Goal: Task Accomplishment & Management: Use online tool/utility

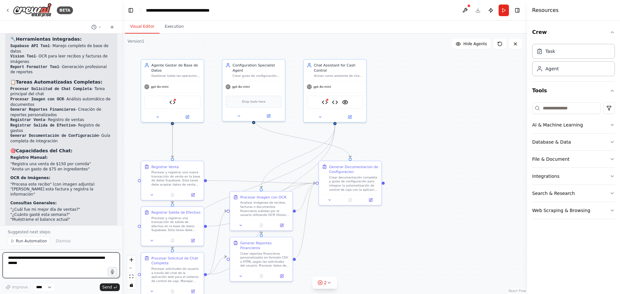
scroll to position [3606, 0]
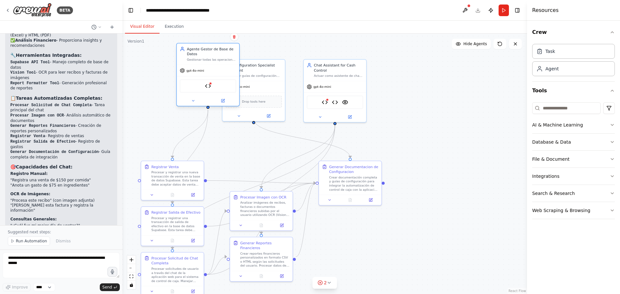
drag, startPoint x: 170, startPoint y: 76, endPoint x: 205, endPoint y: 61, distance: 37.6
click at [205, 61] on div "Gestionar todas las operaciones de la base de datos para el sistema de control …" at bounding box center [211, 60] width 49 height 4
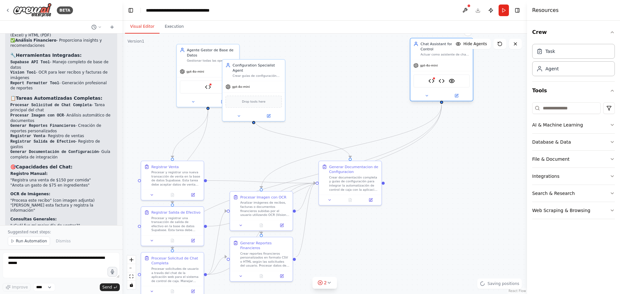
drag, startPoint x: 325, startPoint y: 96, endPoint x: 433, endPoint y: 76, distance: 110.1
click at [433, 76] on div "Supabase API Tool Report Formatter Tool VisionTool" at bounding box center [441, 80] width 56 height 13
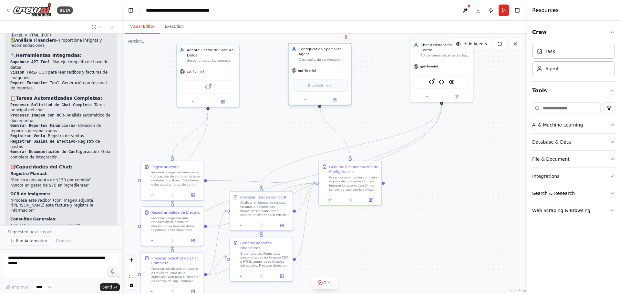
drag, startPoint x: 254, startPoint y: 87, endPoint x: 321, endPoint y: 71, distance: 68.6
click at [321, 76] on div "Drop tools here" at bounding box center [319, 85] width 62 height 18
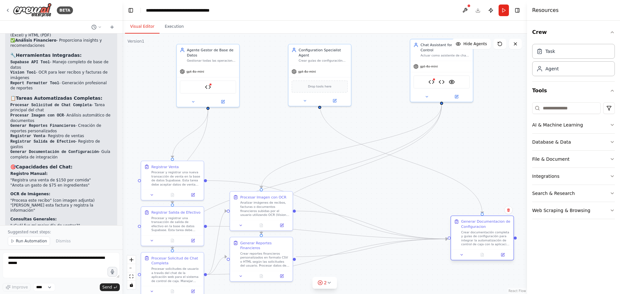
drag, startPoint x: 347, startPoint y: 188, endPoint x: 481, endPoint y: 243, distance: 145.0
click at [481, 243] on div "Crear documentación completa y guías de configuración para integrar la automati…" at bounding box center [485, 238] width 49 height 16
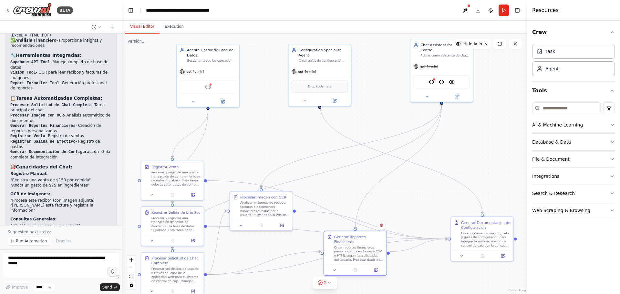
drag, startPoint x: 272, startPoint y: 259, endPoint x: 360, endPoint y: 252, distance: 88.7
click at [360, 252] on div "Crear reportes financieros personalizados en formato CSV o HTML según las solic…" at bounding box center [358, 253] width 49 height 16
drag, startPoint x: 258, startPoint y: 214, endPoint x: 310, endPoint y: 175, distance: 65.1
click at [310, 175] on div "Analizar imágenes de recibos, facturas o documentos financieros subidas por el …" at bounding box center [317, 167] width 49 height 16
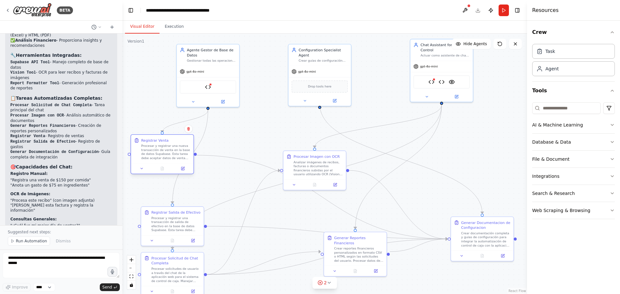
drag, startPoint x: 178, startPoint y: 189, endPoint x: 166, endPoint y: 162, distance: 28.9
click at [166, 162] on div "Registrar Venta Procesar y registrar una nueva transacción de venta en la base …" at bounding box center [162, 154] width 64 height 40
drag, startPoint x: 166, startPoint y: 220, endPoint x: 163, endPoint y: 205, distance: 15.3
click at [163, 205] on div "Procesar y registrar una transacción de salida de efectivo en la base de datos …" at bounding box center [175, 208] width 49 height 16
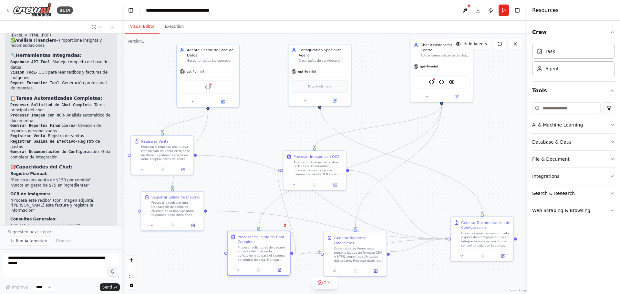
drag, startPoint x: 175, startPoint y: 265, endPoint x: 261, endPoint y: 243, distance: 88.8
click at [261, 243] on div "Procesar Solicitud de Chat Completa" at bounding box center [262, 239] width 49 height 10
click at [211, 86] on img at bounding box center [208, 86] width 6 height 6
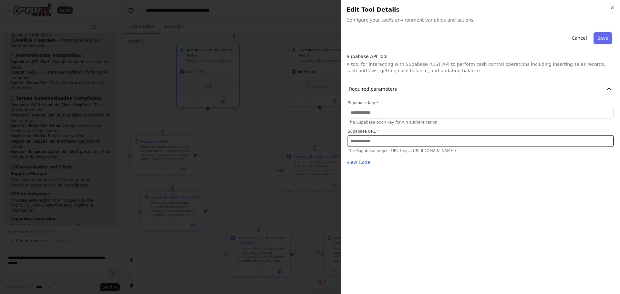
click at [371, 137] on input "text" at bounding box center [481, 141] width 266 height 12
paste input "**********"
type input "**********"
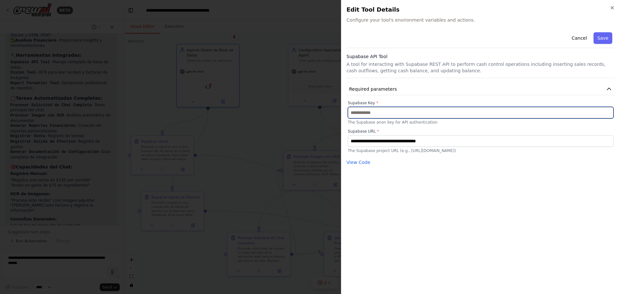
click at [364, 110] on input "text" at bounding box center [481, 113] width 266 height 12
paste input "**********"
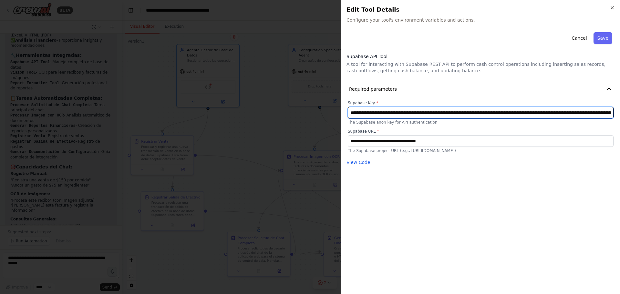
scroll to position [0, 232]
type input "**********"
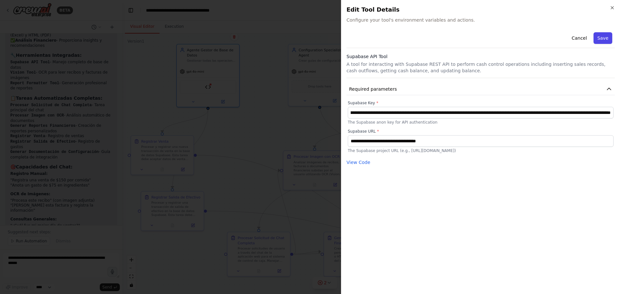
click at [495, 39] on button "Save" at bounding box center [602, 38] width 19 height 12
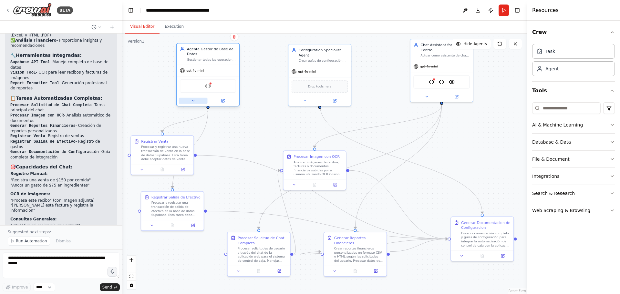
click at [191, 102] on icon at bounding box center [193, 101] width 4 height 4
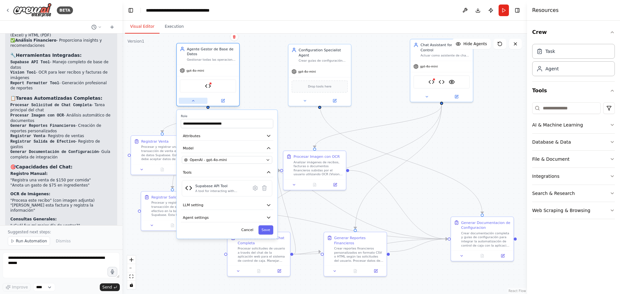
click at [193, 100] on icon at bounding box center [193, 100] width 2 height 1
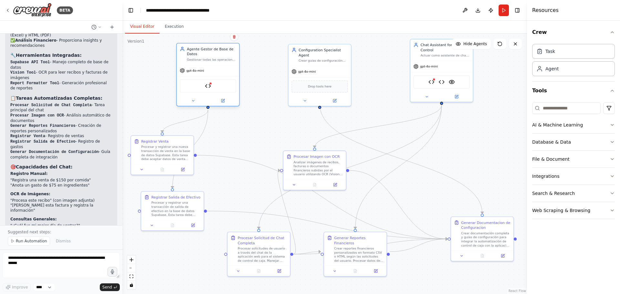
click at [217, 89] on div "Supabase API Tool" at bounding box center [208, 85] width 56 height 13
click at [207, 86] on img at bounding box center [208, 86] width 6 height 6
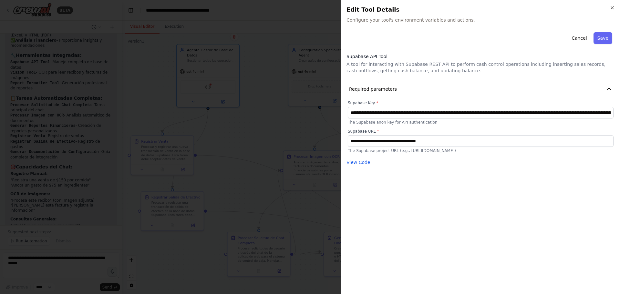
click at [238, 132] on div at bounding box center [310, 147] width 620 height 294
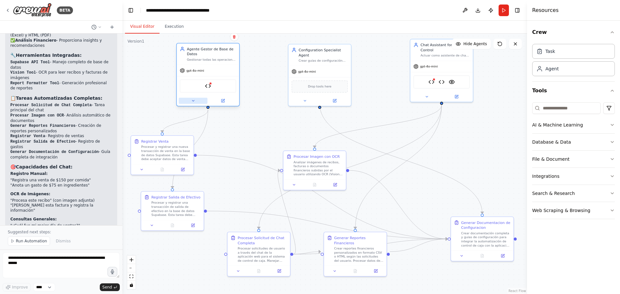
click at [190, 98] on button at bounding box center [193, 101] width 29 height 6
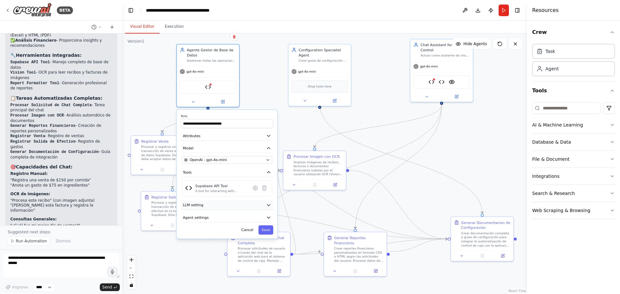
click at [230, 209] on button "LLM setting" at bounding box center [227, 204] width 92 height 9
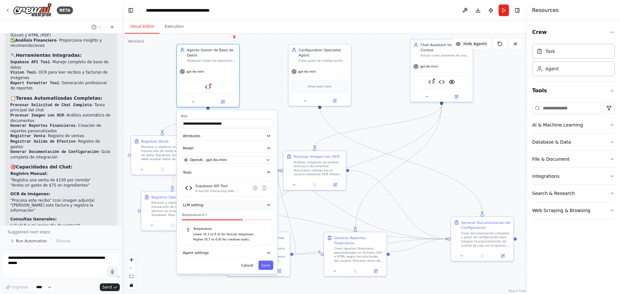
click at [230, 209] on button "LLM setting" at bounding box center [227, 204] width 92 height 9
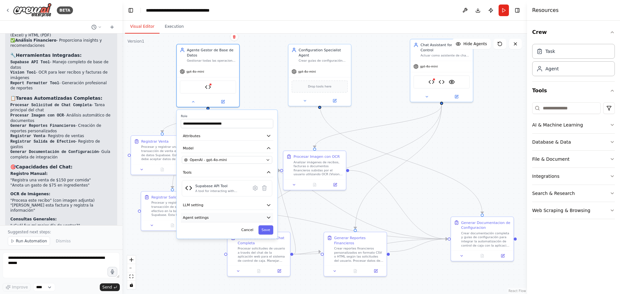
click at [231, 217] on button "Agent settings" at bounding box center [227, 217] width 92 height 9
click at [227, 217] on button "Agent settings" at bounding box center [227, 217] width 92 height 9
click at [219, 164] on div "**********" at bounding box center [227, 174] width 100 height 129
click at [208, 136] on button "Attributes" at bounding box center [227, 135] width 92 height 9
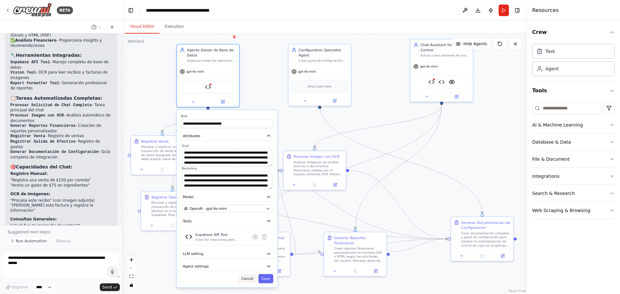
click at [245, 278] on button "Cancel" at bounding box center [247, 278] width 18 height 9
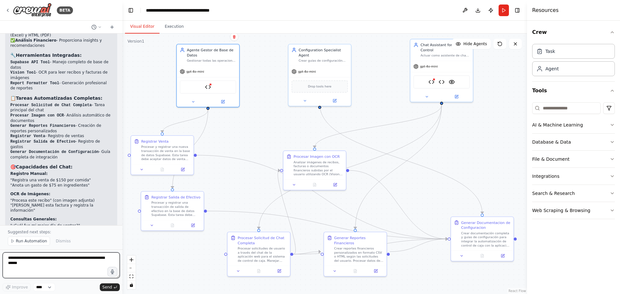
click at [34, 257] on textarea at bounding box center [61, 265] width 117 height 26
type textarea "**********"
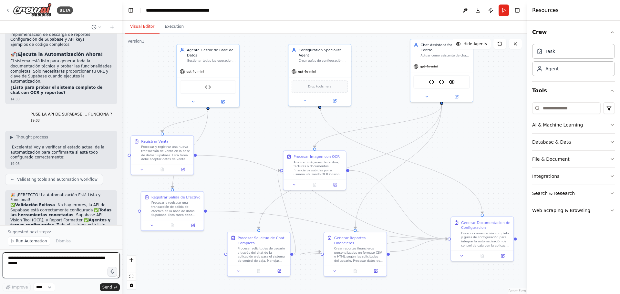
scroll to position [3914, 0]
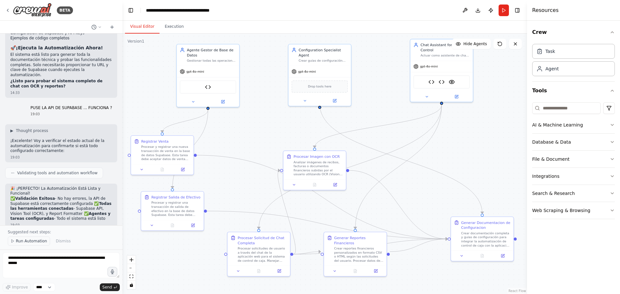
click at [37, 243] on span "Run Automation" at bounding box center [31, 240] width 31 height 5
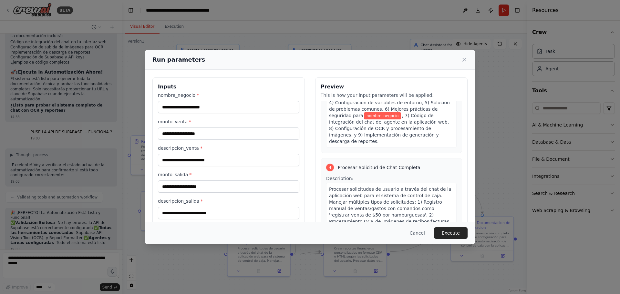
scroll to position [469, 0]
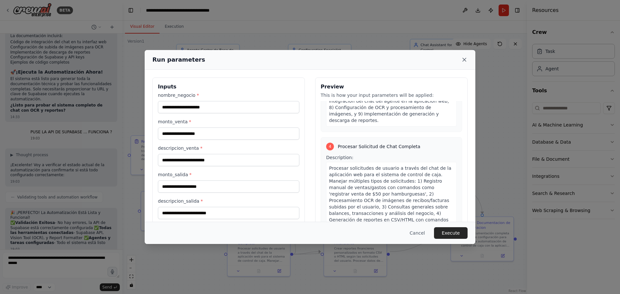
click at [465, 60] on icon at bounding box center [464, 59] width 6 height 6
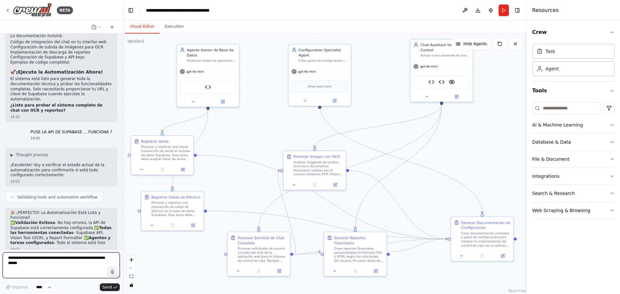
click at [32, 268] on textarea at bounding box center [61, 265] width 117 height 26
type textarea "**********"
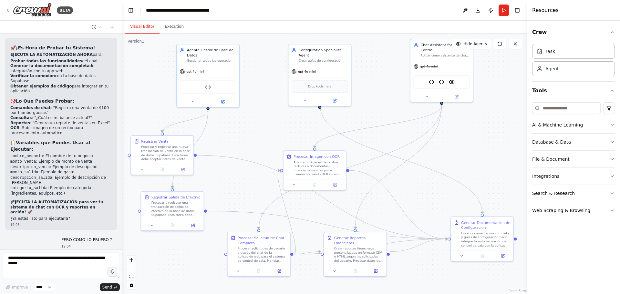
scroll to position [4103, 0]
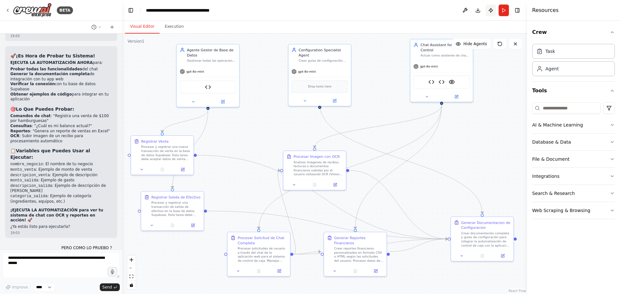
click at [490, 12] on button "Publish" at bounding box center [490, 11] width 10 height 12
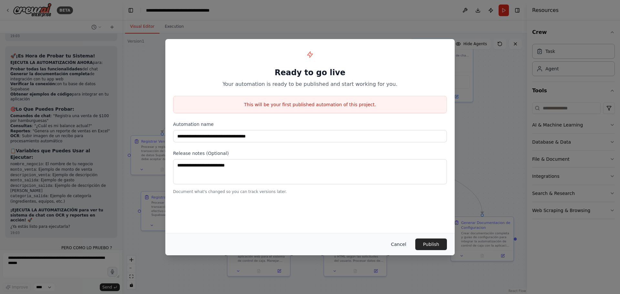
click at [401, 243] on button "Cancel" at bounding box center [398, 244] width 25 height 12
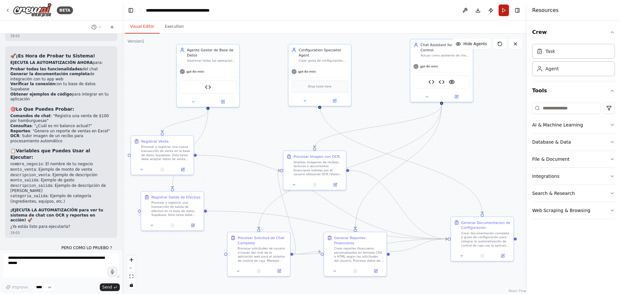
click at [495, 10] on button "Run" at bounding box center [503, 11] width 10 height 12
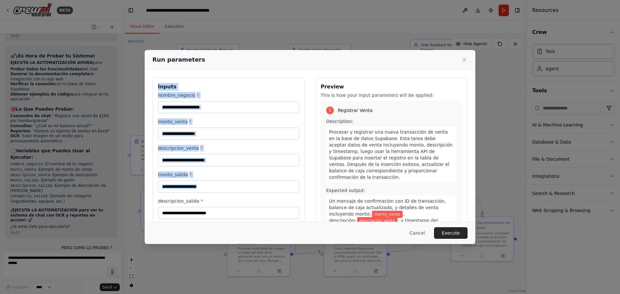
drag, startPoint x: 157, startPoint y: 87, endPoint x: 237, endPoint y: 209, distance: 145.4
click at [237, 209] on div "Inputs nombre_negocio * monto_venta * descripcion_venta * monto_salida * descri…" at bounding box center [228, 164] width 152 height 174
copy div "Inputs nombre_negocio * monto_venta * descripcion_venta * monto_salida *"
click at [28, 265] on div "Run parameters Inputs nombre_negocio * monto_venta * descripcion_venta * monto_…" at bounding box center [310, 147] width 620 height 294
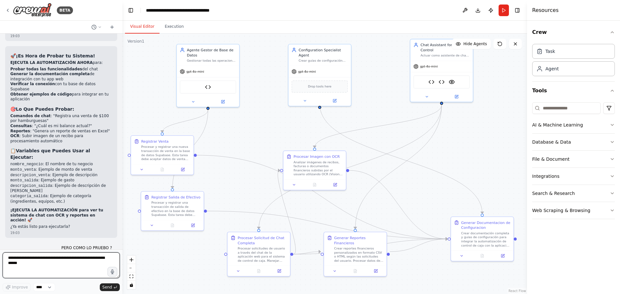
click at [32, 265] on textarea at bounding box center [61, 265] width 117 height 26
paste textarea "**********"
type textarea "**********"
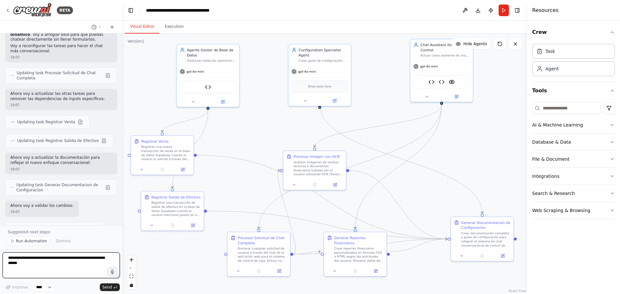
scroll to position [4748, 0]
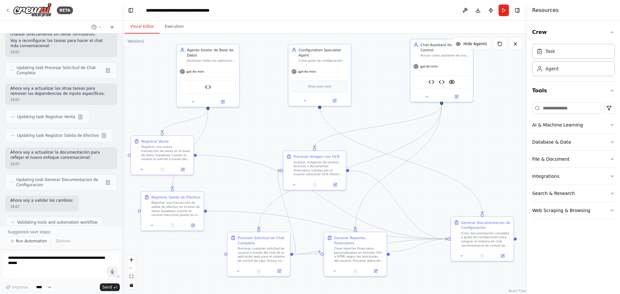
drag, startPoint x: 12, startPoint y: 84, endPoint x: 104, endPoint y: 86, distance: 92.6
copy code "Hola, registra una venta de $150 por pizzas"
click at [28, 242] on span "Run Automation" at bounding box center [31, 240] width 31 height 5
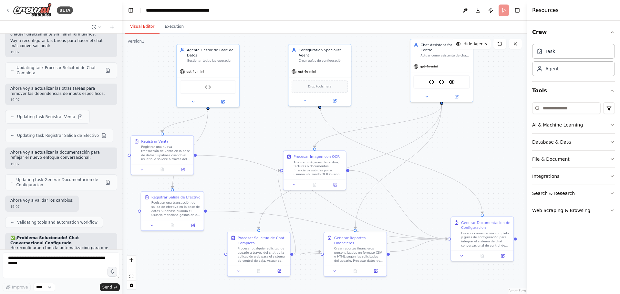
scroll to position [4724, 0]
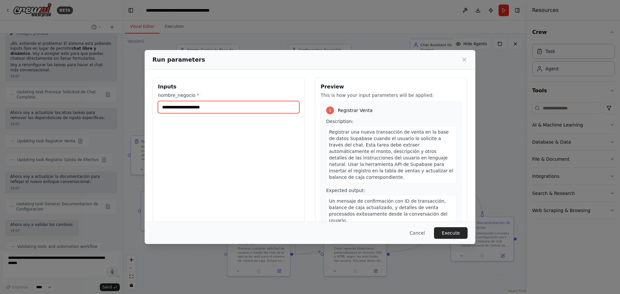
click at [183, 109] on input "nombre_negocio *" at bounding box center [228, 107] width 141 height 12
paste input "**********"
type input "**********"
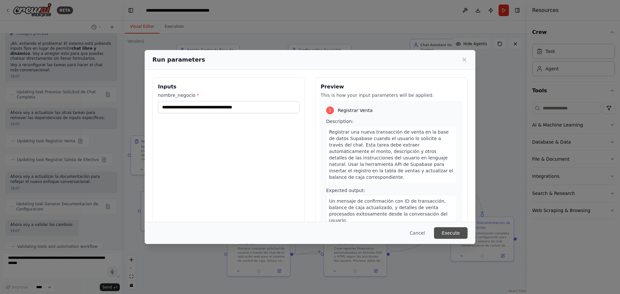
click at [450, 232] on button "Execute" at bounding box center [451, 233] width 34 height 12
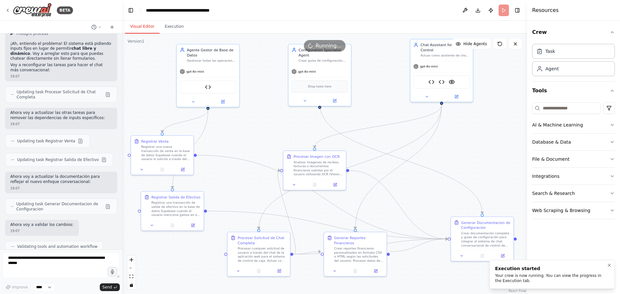
click at [495, 278] on div "Your crew is now running. You can view the progress in the Execution tab." at bounding box center [551, 278] width 112 height 10
click at [175, 25] on button "Execution" at bounding box center [173, 27] width 29 height 14
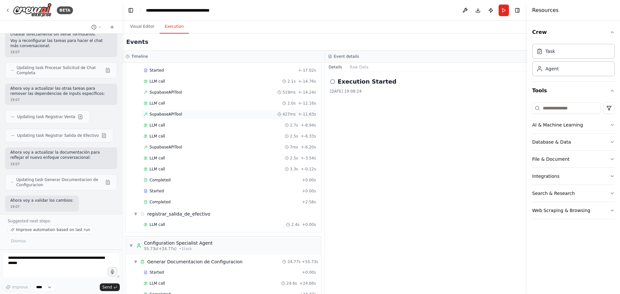
scroll to position [458, 0]
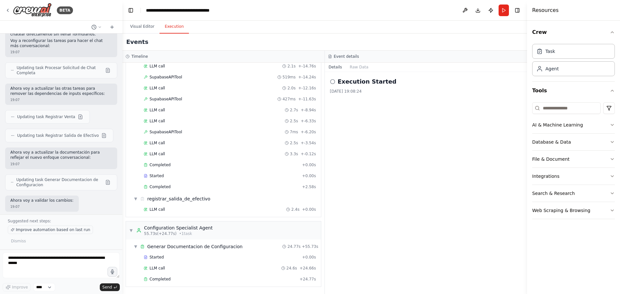
click at [38, 232] on span "Improve automation based on last run" at bounding box center [53, 229] width 74 height 5
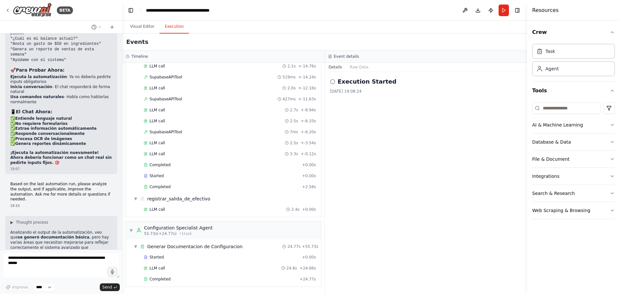
scroll to position [5061, 0]
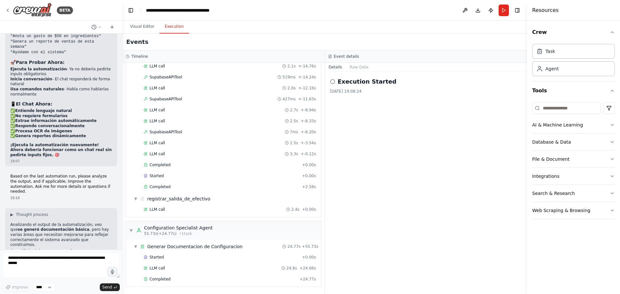
drag, startPoint x: 12, startPoint y: 192, endPoint x: 95, endPoint y: 203, distance: 84.1
copy ol "Qué framework usas en tu app web? (React, Vue, vanilla JS, etc.) ¿Prefieres RES…"
click at [29, 260] on textarea at bounding box center [61, 265] width 117 height 26
paste textarea "**********"
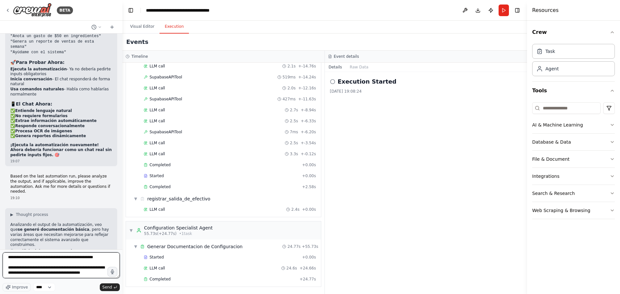
scroll to position [8, 0]
type textarea "**********"
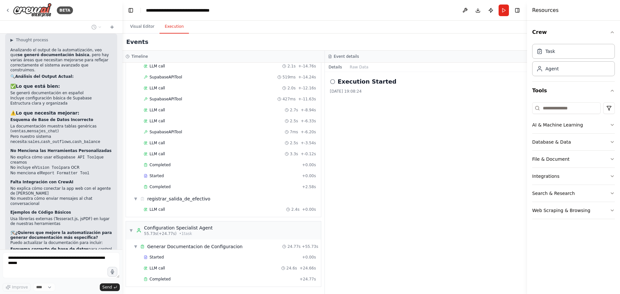
scroll to position [5252, 0]
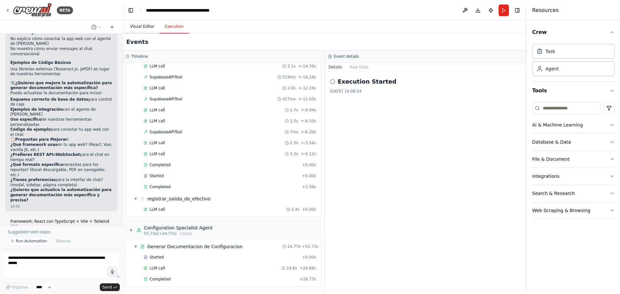
click at [141, 26] on button "Visual Editor" at bounding box center [142, 27] width 35 height 14
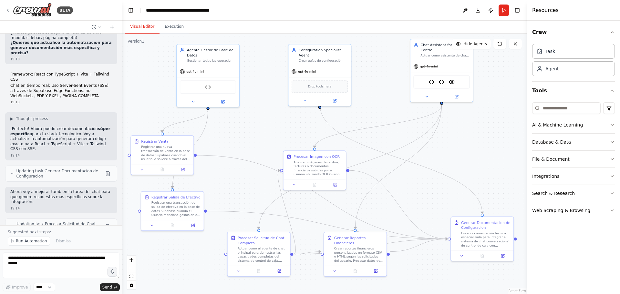
scroll to position [5533, 0]
click at [25, 242] on span "Run Automation" at bounding box center [31, 240] width 31 height 5
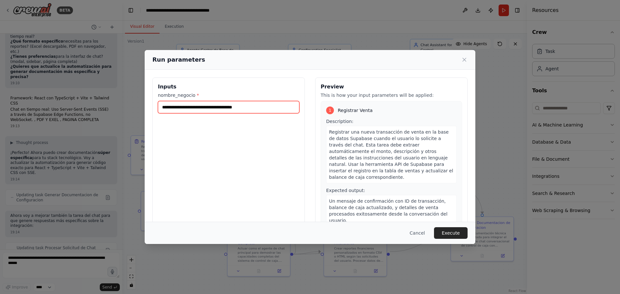
drag, startPoint x: 256, startPoint y: 108, endPoint x: 131, endPoint y: 110, distance: 124.9
click at [131, 110] on div "**********" at bounding box center [310, 147] width 620 height 294
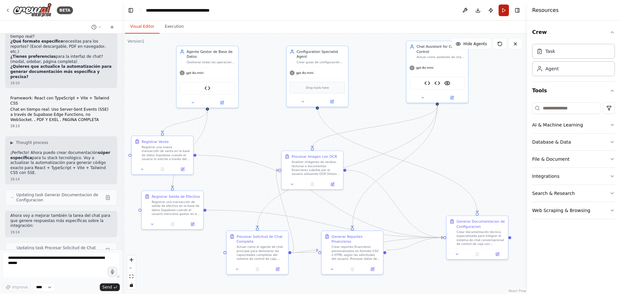
click at [495, 9] on button "Run" at bounding box center [503, 11] width 10 height 12
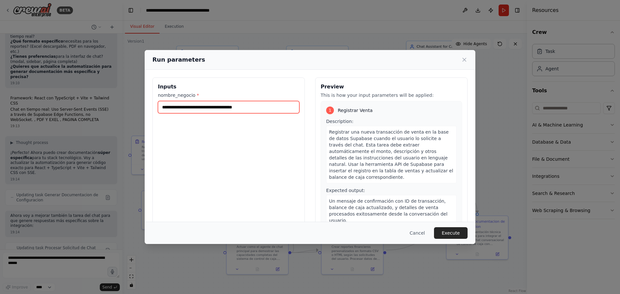
click at [256, 106] on input "**********" at bounding box center [228, 107] width 141 height 12
type input "*"
type input "**********"
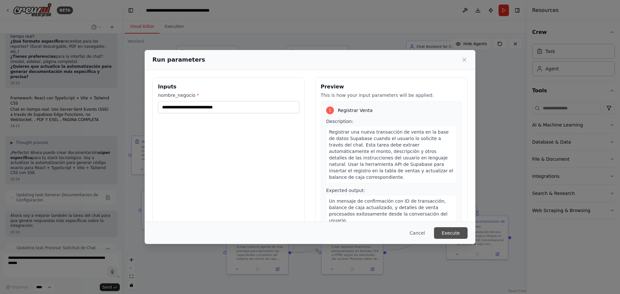
click at [449, 232] on button "Execute" at bounding box center [451, 233] width 34 height 12
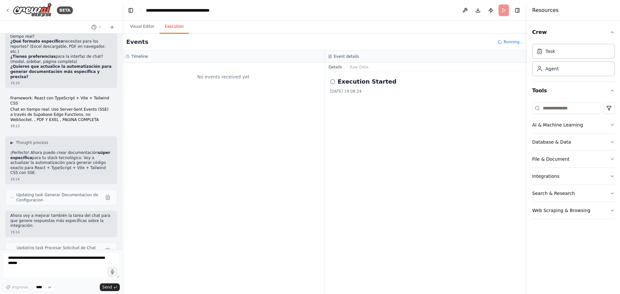
click at [169, 27] on button "Execution" at bounding box center [173, 27] width 29 height 14
click at [357, 68] on button "Raw Data" at bounding box center [359, 67] width 26 height 9
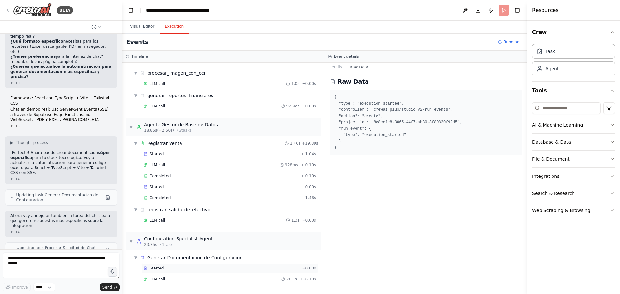
scroll to position [118, 0]
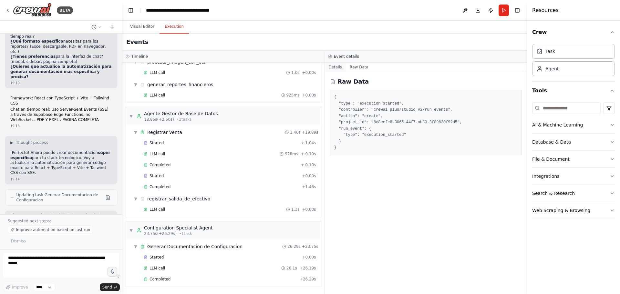
click at [334, 69] on button "Details" at bounding box center [335, 67] width 21 height 9
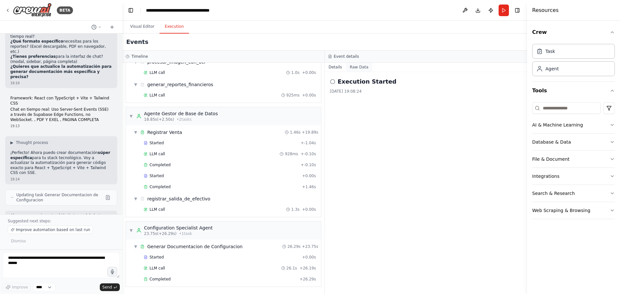
click at [359, 70] on button "Raw Data" at bounding box center [359, 67] width 26 height 9
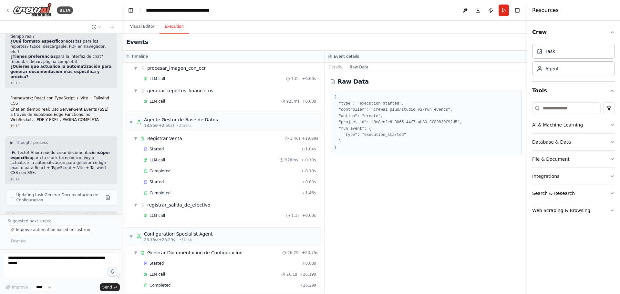
scroll to position [112, 0]
click at [61, 232] on span "Improve automation based on last run" at bounding box center [53, 229] width 74 height 5
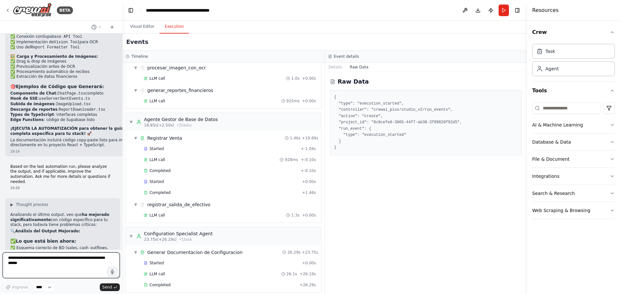
scroll to position [5904, 0]
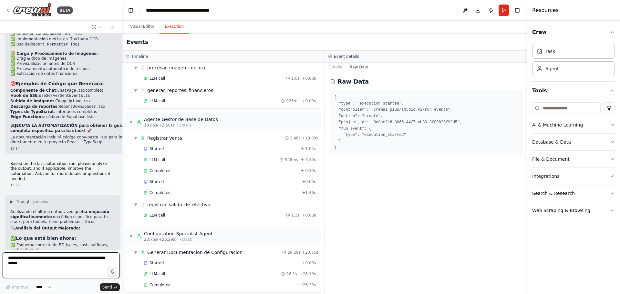
click at [36, 267] on textarea at bounding box center [61, 265] width 117 height 26
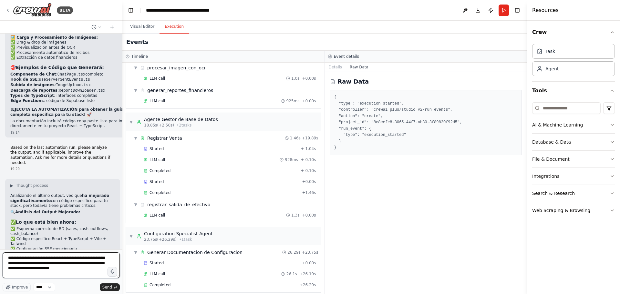
type textarea "**********"
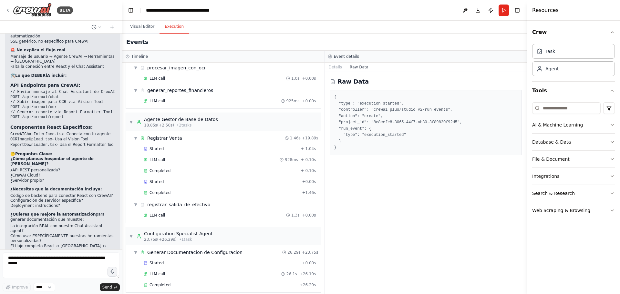
scroll to position [6167, 0]
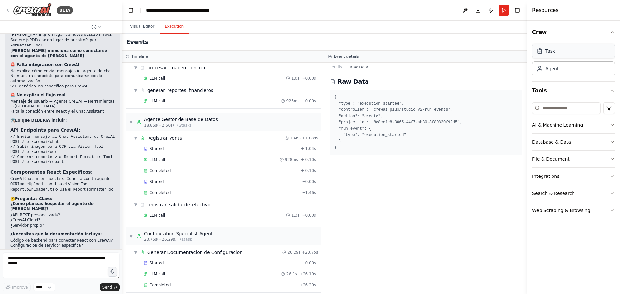
click at [495, 55] on div "Task" at bounding box center [573, 51] width 83 height 15
click at [171, 28] on button "Execution" at bounding box center [173, 27] width 29 height 14
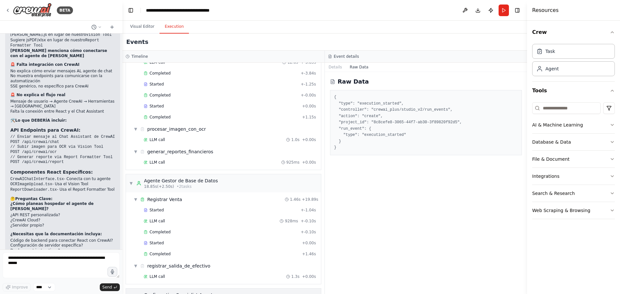
scroll to position [0, 0]
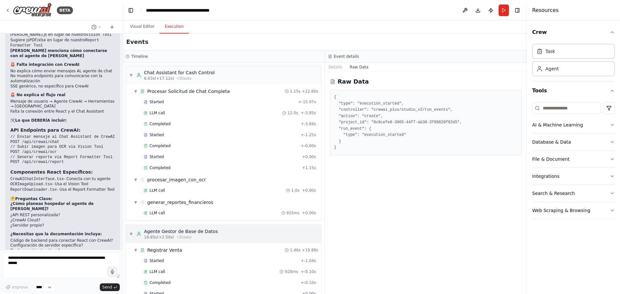
click at [130, 238] on div "▼ Agente Gestor de Base de Datos 18.85s (+2.50s) • 2 task s" at bounding box center [173, 234] width 89 height 12
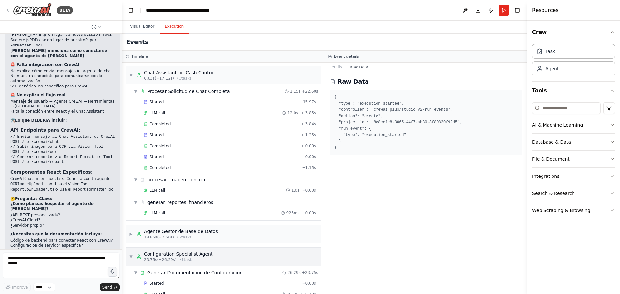
click at [133, 256] on span "▼" at bounding box center [131, 256] width 4 height 5
click at [137, 94] on span "▼" at bounding box center [136, 91] width 4 height 5
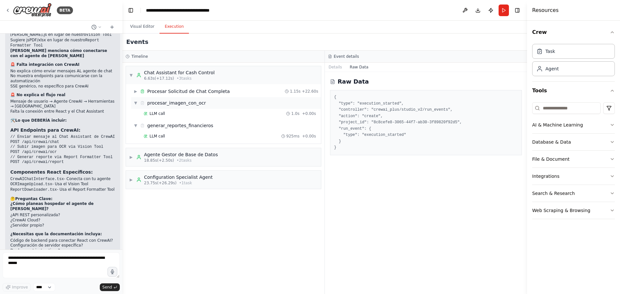
click at [138, 105] on div "▼ procesar_imagen_con_ocr" at bounding box center [170, 103] width 72 height 6
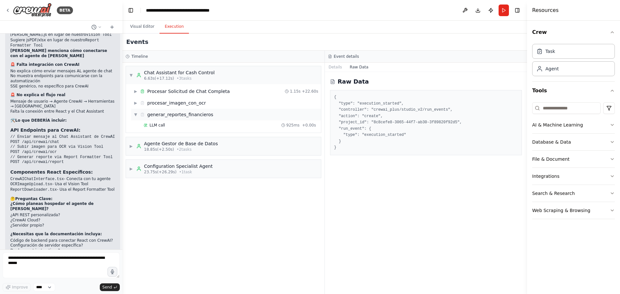
click at [137, 115] on span "▼" at bounding box center [136, 114] width 4 height 5
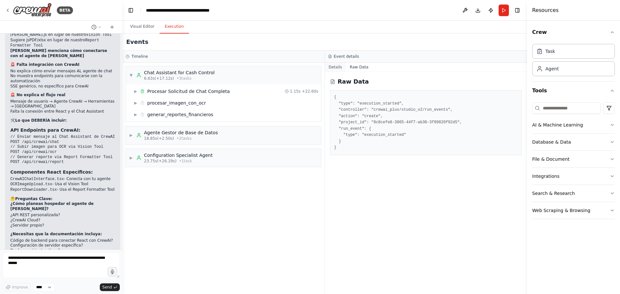
click at [339, 67] on button "Details" at bounding box center [335, 67] width 21 height 9
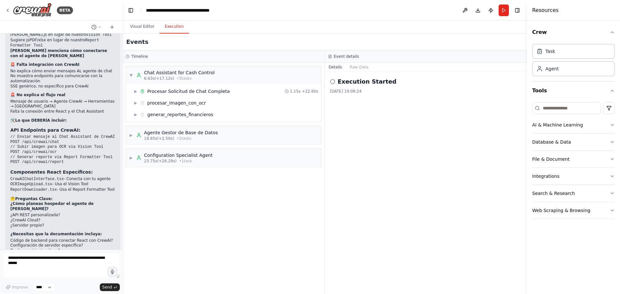
click at [334, 82] on icon at bounding box center [332, 81] width 5 height 5
click at [359, 82] on h2 "Execution Started" at bounding box center [367, 81] width 59 height 9
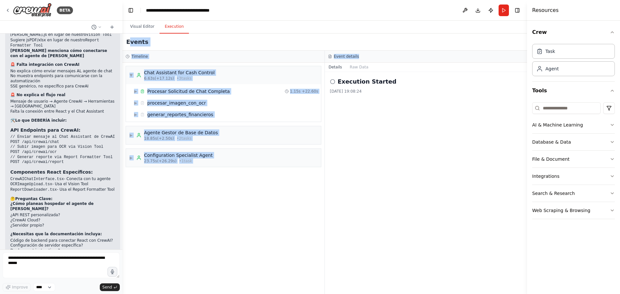
drag, startPoint x: 128, startPoint y: 42, endPoint x: 371, endPoint y: 60, distance: 244.0
click at [371, 60] on div "Events Timeline ▼ Chat Assistant for Cash Control 6.63s (+17.12s) • 3 task s ▶ …" at bounding box center [324, 164] width 404 height 260
click at [194, 45] on div "Events" at bounding box center [324, 42] width 404 height 17
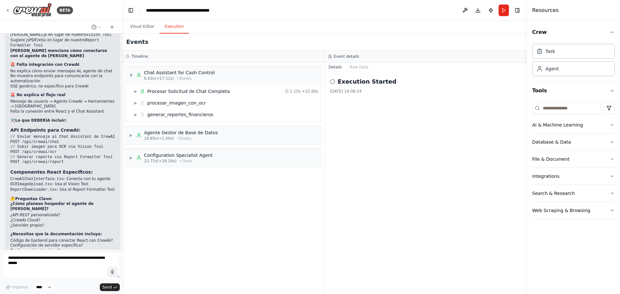
drag, startPoint x: 124, startPoint y: 42, endPoint x: 378, endPoint y: 96, distance: 259.1
click at [378, 96] on div "Events Timeline ▼ Chat Assistant for Cash Control 6.63s (+17.12s) • 3 task s ▶ …" at bounding box center [324, 164] width 404 height 260
copy div "Events Timeline ▼ Chat Assistant for Cash Control 6.63s (+17.12s) • 3 task s ▶ …"
click at [27, 268] on textarea at bounding box center [61, 265] width 117 height 26
paste textarea "**********"
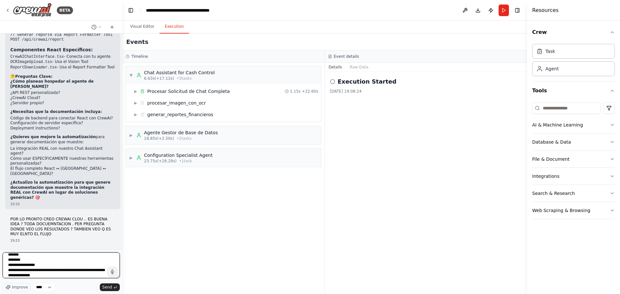
scroll to position [6293, 0]
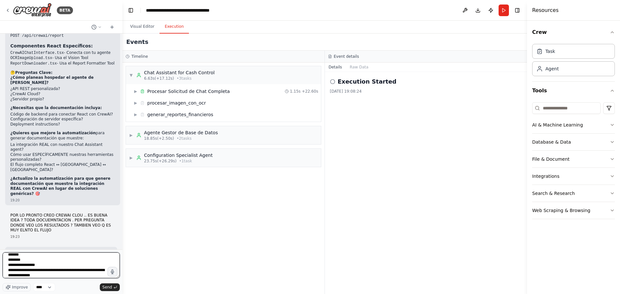
click at [70, 275] on textarea "**********" at bounding box center [61, 265] width 117 height 26
type textarea "**********"
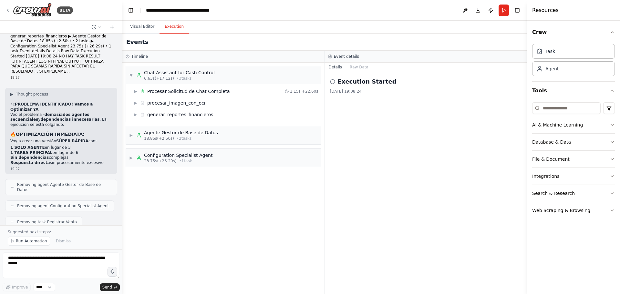
scroll to position [6901, 0]
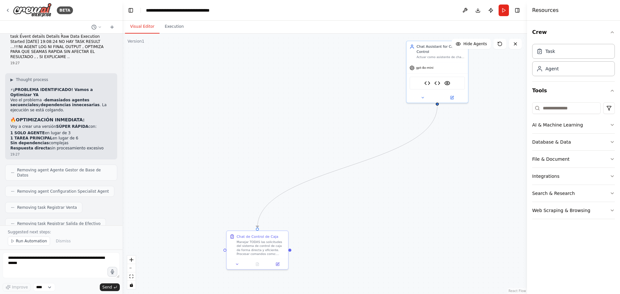
click at [143, 31] on button "Visual Editor" at bounding box center [142, 27] width 35 height 14
drag, startPoint x: 423, startPoint y: 55, endPoint x: 205, endPoint y: 85, distance: 219.6
click at [205, 85] on div "Actuar como asistente de chat integral para el sistema de control de caja de {n…" at bounding box center [225, 86] width 48 height 4
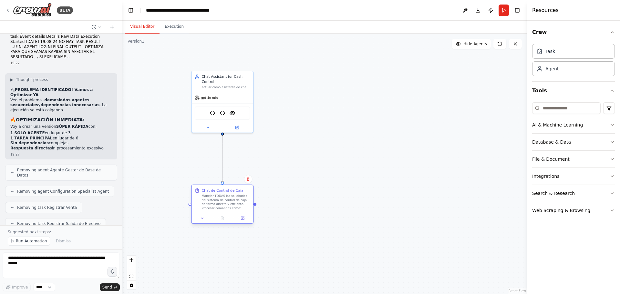
drag, startPoint x: 250, startPoint y: 252, endPoint x: 214, endPoint y: 206, distance: 58.8
click at [214, 206] on div "Manejar TODAS las solicitudes del sistema de control de caja de forma directa y…" at bounding box center [225, 202] width 48 height 16
click at [31, 241] on span "Run Automation" at bounding box center [31, 240] width 31 height 5
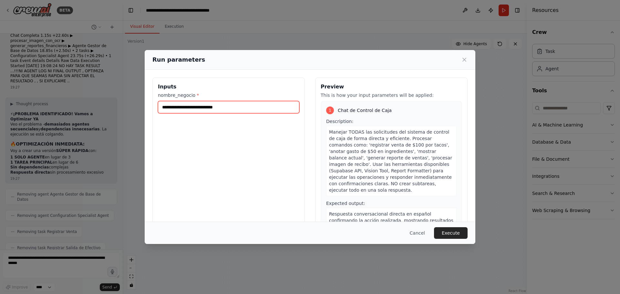
drag, startPoint x: 250, startPoint y: 107, endPoint x: 165, endPoint y: 110, distance: 85.5
click at [165, 110] on input "**********" at bounding box center [228, 107] width 141 height 12
type input "*"
type input "**********"
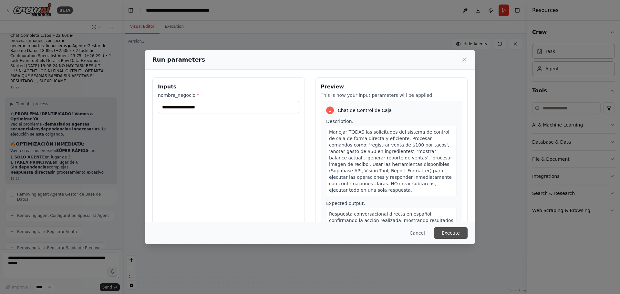
click at [450, 236] on button "Execute" at bounding box center [451, 233] width 34 height 12
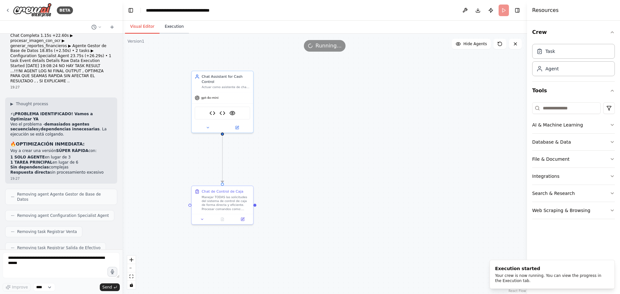
click at [172, 29] on button "Execution" at bounding box center [173, 27] width 29 height 14
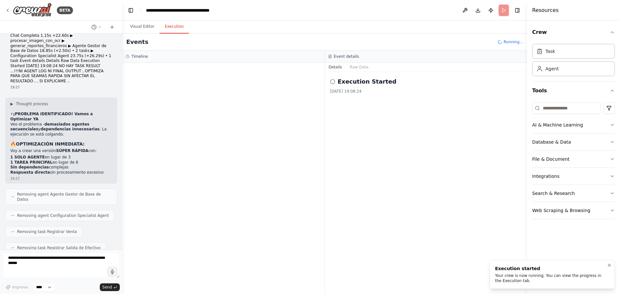
click at [495, 278] on div "Your crew is now running. You can view the progress in the Execution tab." at bounding box center [551, 278] width 112 height 10
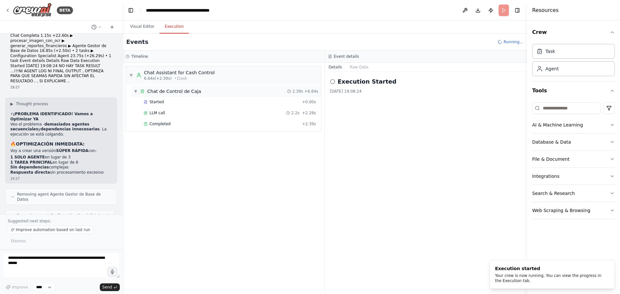
scroll to position [6901, 0]
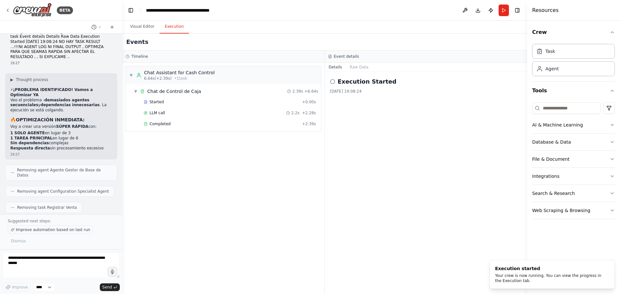
click at [41, 232] on span "Improve automation based on last run" at bounding box center [53, 229] width 74 height 5
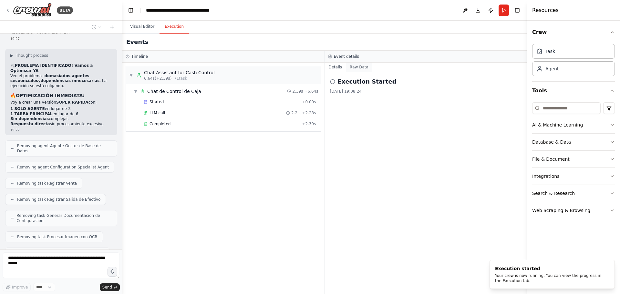
click at [354, 67] on button "Raw Data" at bounding box center [359, 67] width 26 height 9
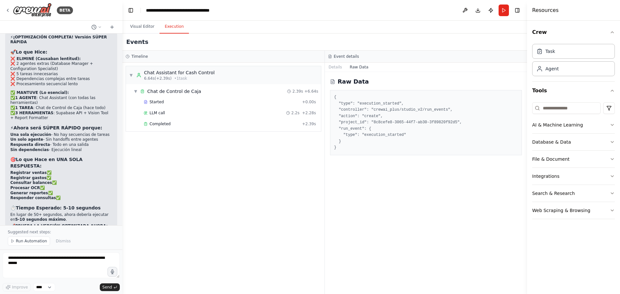
scroll to position [7220, 0]
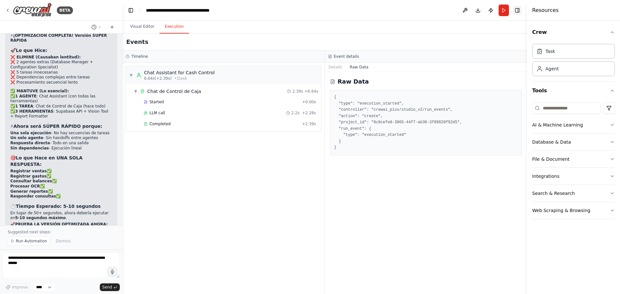
click at [495, 10] on button "Toggle Right Sidebar" at bounding box center [516, 10] width 9 height 9
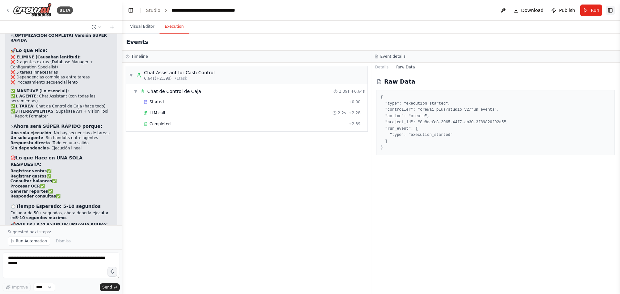
click at [495, 7] on button "Toggle Right Sidebar" at bounding box center [609, 10] width 9 height 9
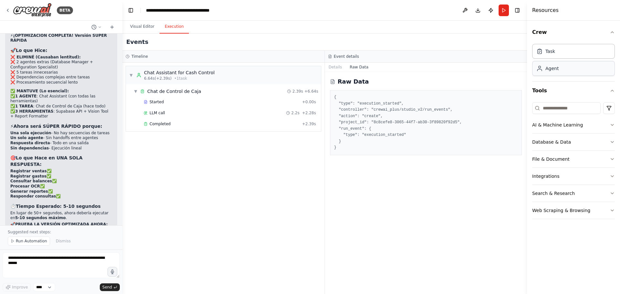
click at [495, 72] on div "Agent" at bounding box center [573, 68] width 83 height 15
click at [495, 53] on icon at bounding box center [539, 51] width 4 height 4
click at [495, 9] on button "Toggle Right Sidebar" at bounding box center [516, 10] width 9 height 9
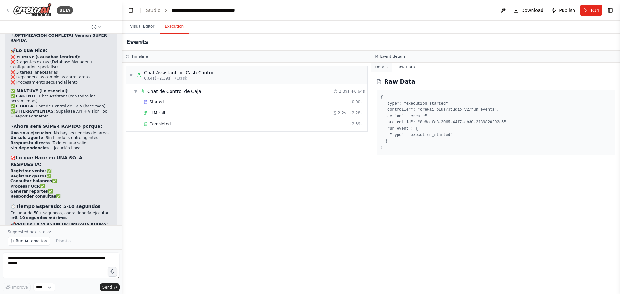
click at [380, 67] on button "Details" at bounding box center [381, 67] width 21 height 9
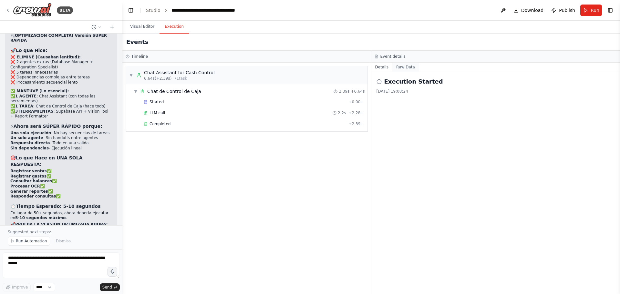
click at [400, 65] on button "Raw Data" at bounding box center [405, 67] width 26 height 9
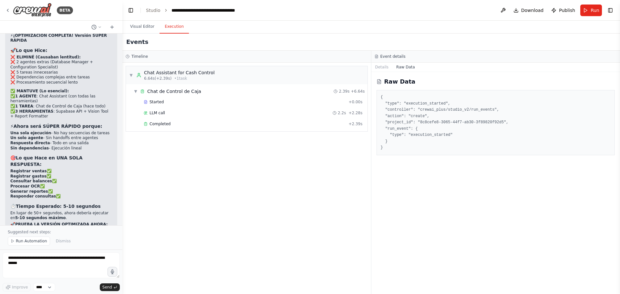
scroll to position [7233, 0]
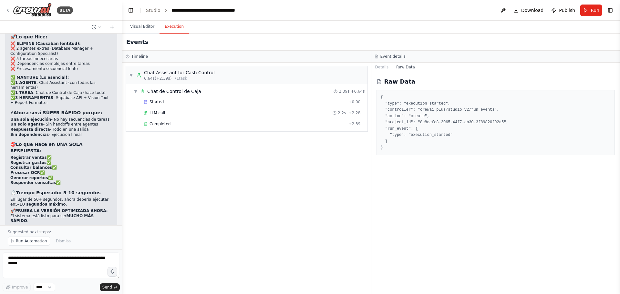
drag, startPoint x: 10, startPoint y: 112, endPoint x: 107, endPoint y: 124, distance: 97.5
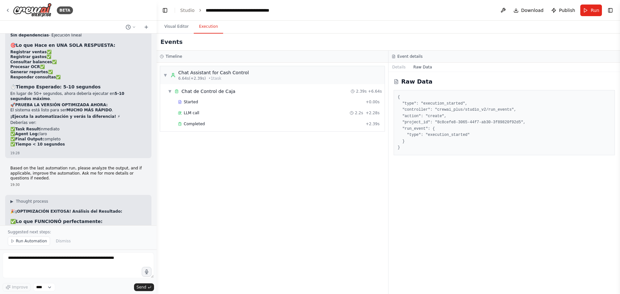
scroll to position [6534, 0]
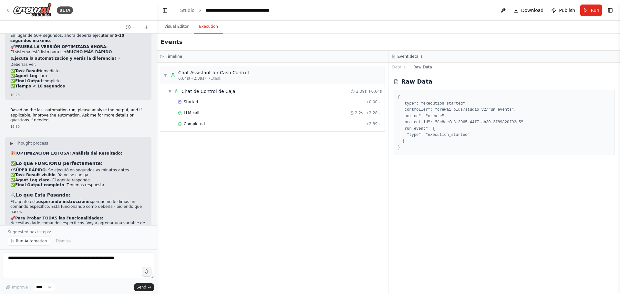
drag, startPoint x: 121, startPoint y: 121, endPoint x: 157, endPoint y: 121, distance: 35.5
click at [157, 121] on div "BETA Hello! I'm the CrewAI assistant. What kind of automation do you want to bu…" at bounding box center [310, 147] width 620 height 294
drag, startPoint x: 10, startPoint y: 113, endPoint x: 143, endPoint y: 114, distance: 132.3
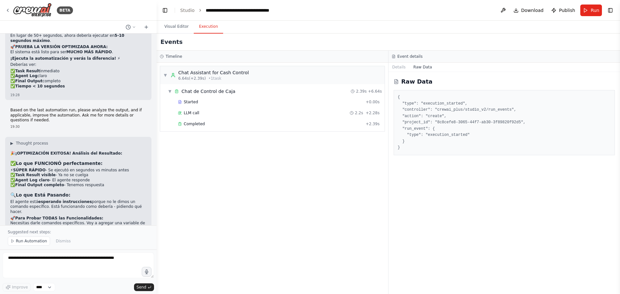
copy code "anotar gasto de 75 pesos en ingredientes categoria suministros"
click at [34, 246] on button "Run Automation" at bounding box center [29, 241] width 42 height 9
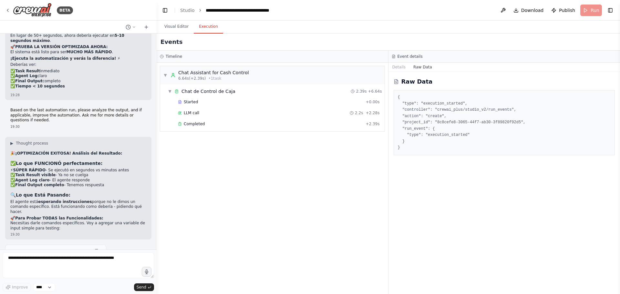
scroll to position [6510, 0]
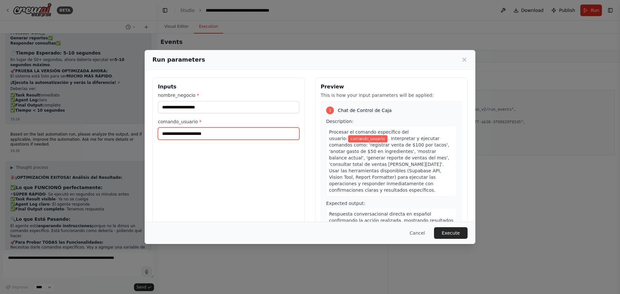
click at [207, 136] on input "comando_usuario *" at bounding box center [228, 133] width 141 height 12
paste input "**********"
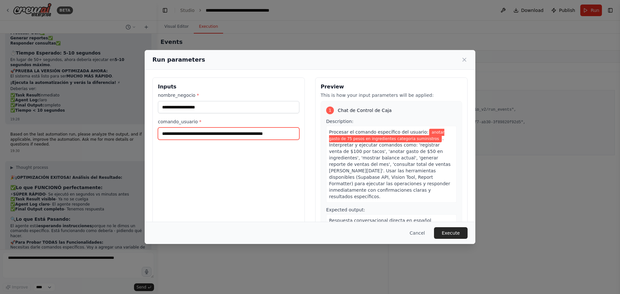
type input "**********"
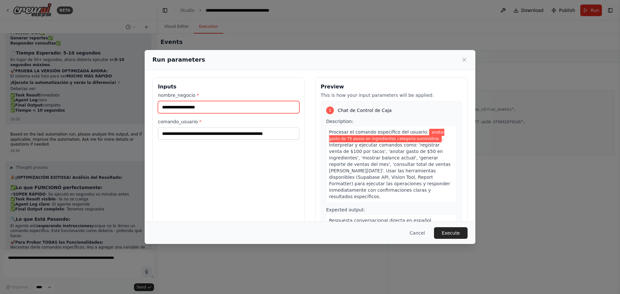
drag, startPoint x: 189, startPoint y: 107, endPoint x: 153, endPoint y: 105, distance: 35.9
click at [153, 105] on div "**********" at bounding box center [228, 153] width 152 height 153
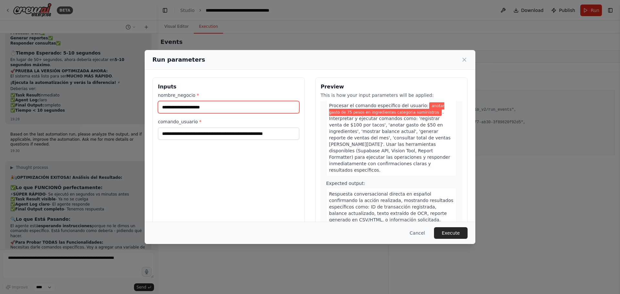
scroll to position [16, 0]
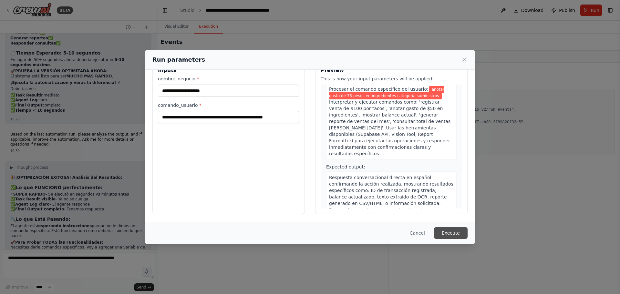
click at [444, 231] on button "Execute" at bounding box center [451, 233] width 34 height 12
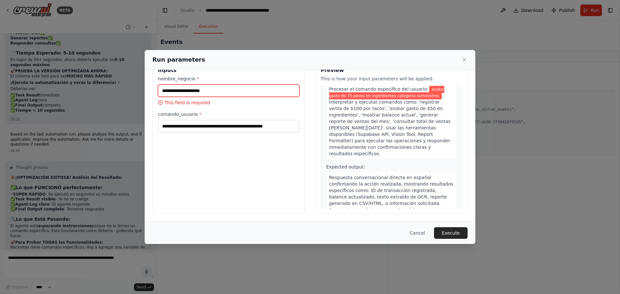
click at [196, 96] on input "nombre_negocio *" at bounding box center [228, 91] width 141 height 12
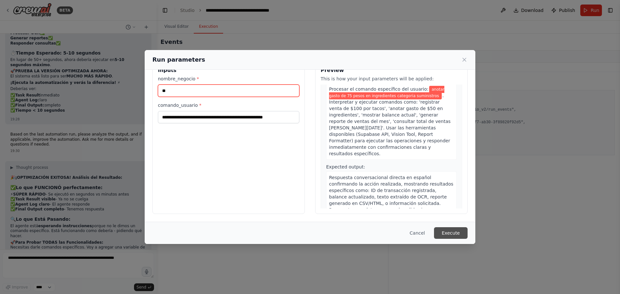
type input "**"
click at [465, 231] on button "Execute" at bounding box center [451, 233] width 34 height 12
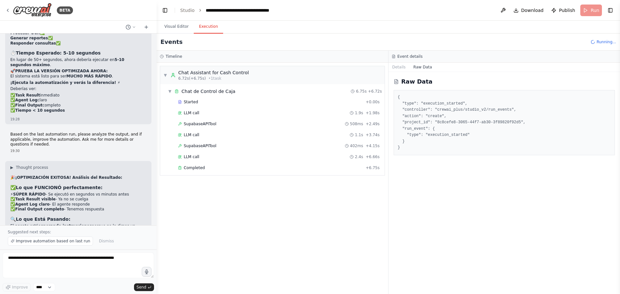
scroll to position [6534, 0]
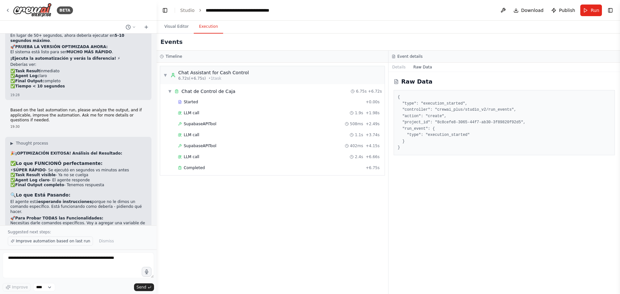
click at [44, 244] on span "Improve automation based on last run" at bounding box center [53, 240] width 74 height 5
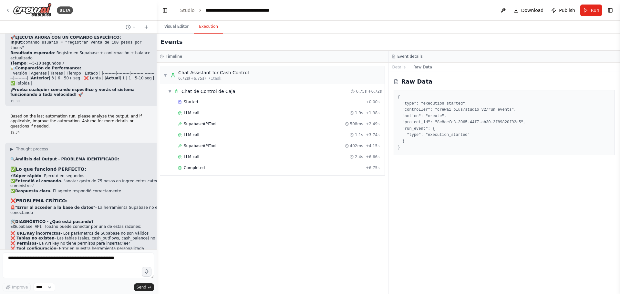
scroll to position [6856, 0]
click at [44, 259] on textarea at bounding box center [78, 265] width 151 height 26
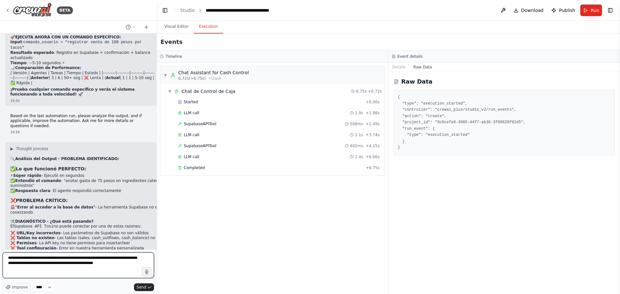
type textarea "**********"
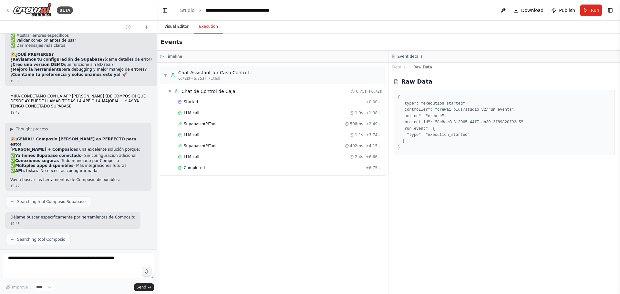
scroll to position [7231, 0]
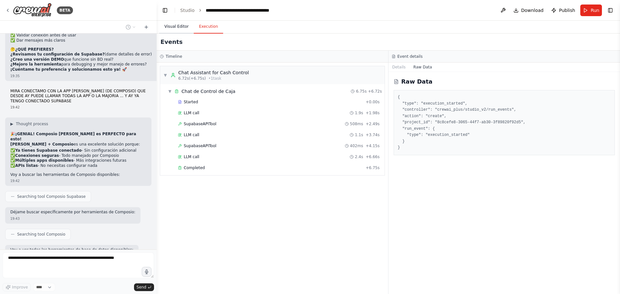
click at [172, 30] on button "Visual Editor" at bounding box center [176, 27] width 35 height 14
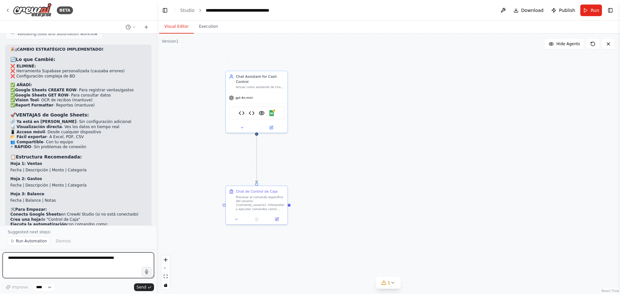
scroll to position [7678, 0]
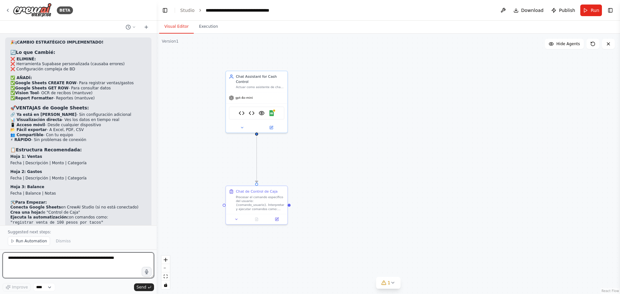
click at [40, 261] on textarea at bounding box center [78, 265] width 151 height 26
type textarea "**********"
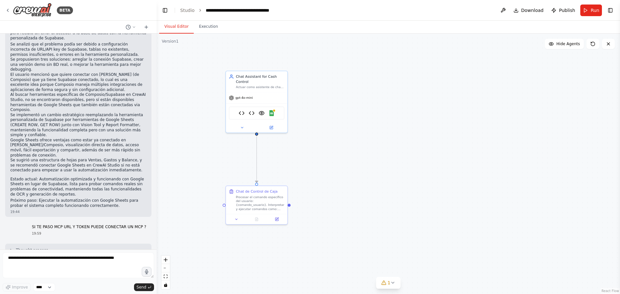
scroll to position [7924, 0]
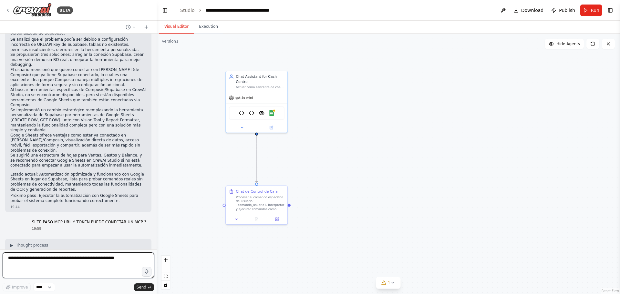
click at [26, 261] on textarea at bounding box center [78, 265] width 151 height 26
paste textarea "**********"
type textarea "**********"
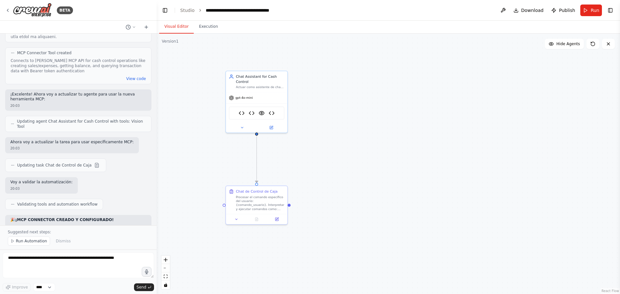
scroll to position [8613, 0]
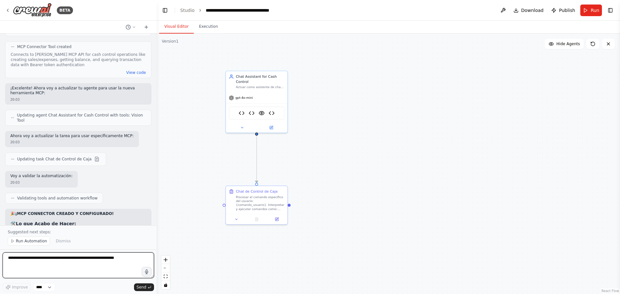
click at [64, 258] on textarea at bounding box center [78, 265] width 151 height 26
type textarea "**********"
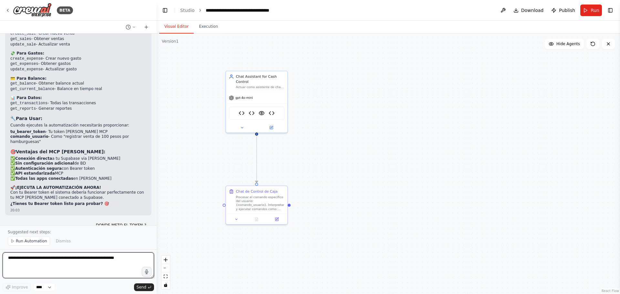
scroll to position [8881, 0]
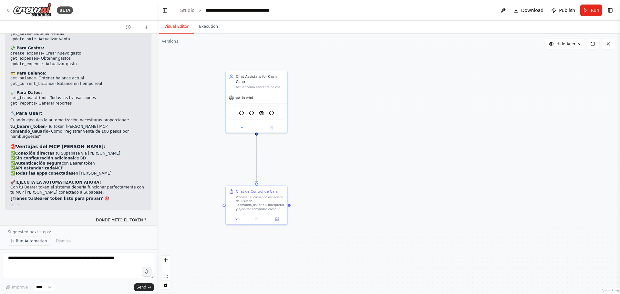
click at [42, 243] on span "Run Automation" at bounding box center [31, 240] width 31 height 5
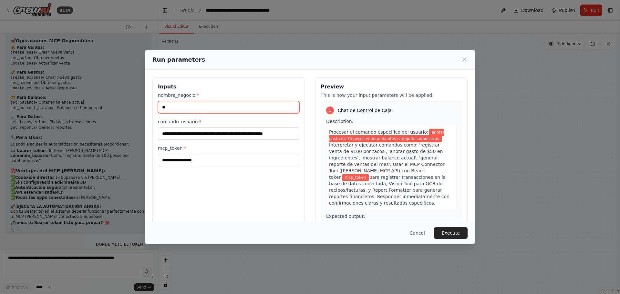
click at [188, 110] on input "**" at bounding box center [228, 107] width 141 height 12
type input "*"
type input "**********"
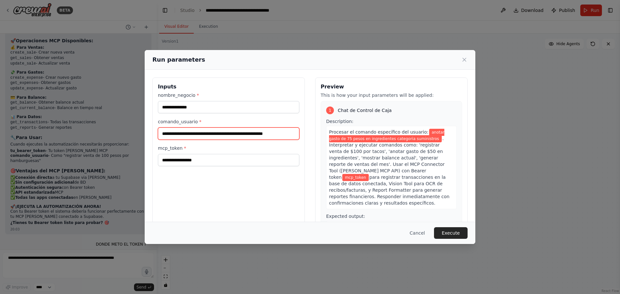
drag, startPoint x: 290, startPoint y: 135, endPoint x: 148, endPoint y: 131, distance: 142.3
click at [143, 133] on div "**********" at bounding box center [310, 147] width 620 height 294
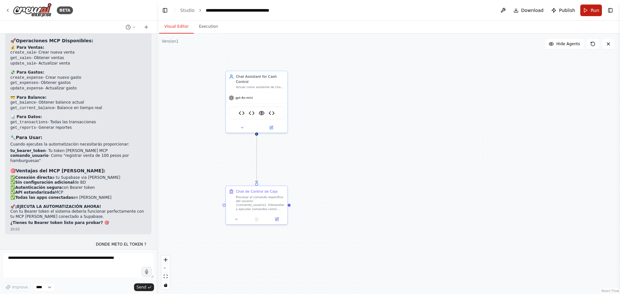
click at [495, 10] on span "Run" at bounding box center [594, 10] width 9 height 6
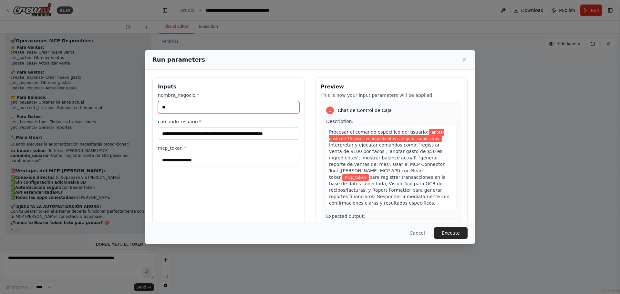
drag, startPoint x: 207, startPoint y: 109, endPoint x: 210, endPoint y: 108, distance: 3.7
click at [207, 109] on input "**" at bounding box center [228, 107] width 141 height 12
type input "*"
type input "**********"
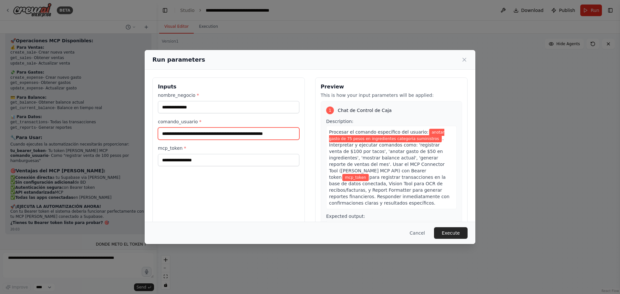
click at [283, 135] on input "**********" at bounding box center [228, 133] width 141 height 12
click at [289, 133] on input "**********" at bounding box center [228, 133] width 141 height 12
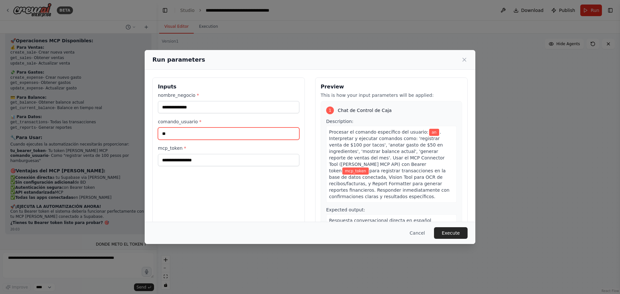
type input "*"
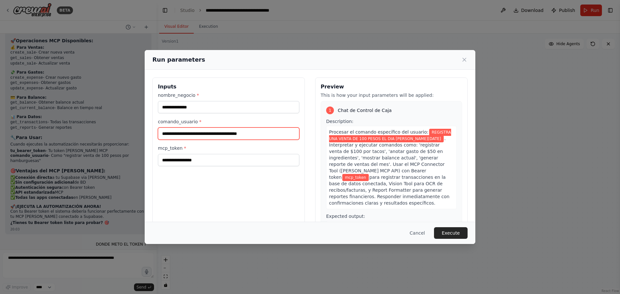
type input "**********"
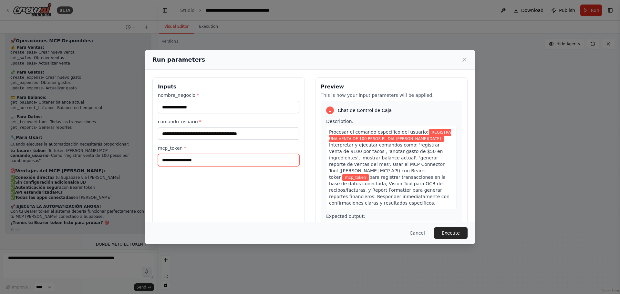
click at [184, 162] on input "mcp_token *" at bounding box center [228, 160] width 141 height 12
paste input "**********"
type input "**********"
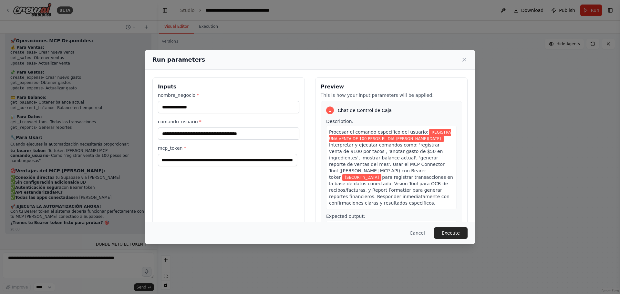
click at [253, 89] on h3 "Inputs" at bounding box center [228, 87] width 141 height 8
click at [451, 235] on button "Execute" at bounding box center [451, 233] width 34 height 12
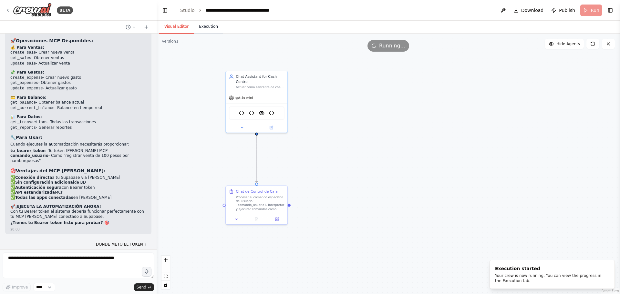
click at [204, 25] on button "Execution" at bounding box center [208, 27] width 29 height 14
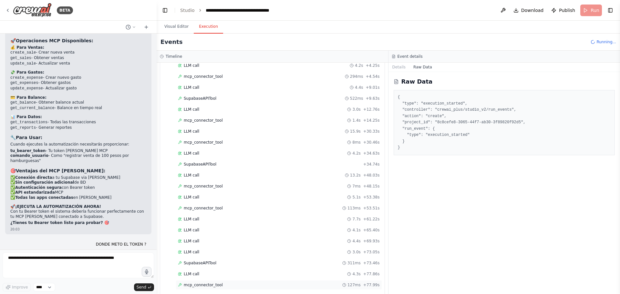
scroll to position [108, 0]
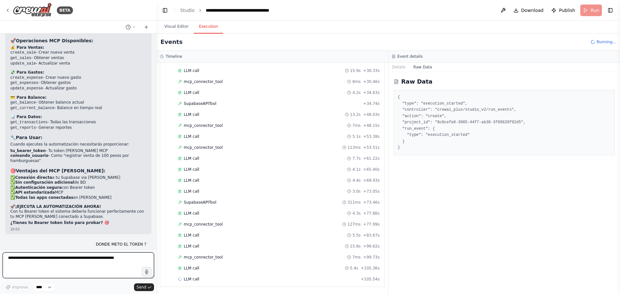
click at [50, 256] on textarea at bounding box center [78, 265] width 151 height 26
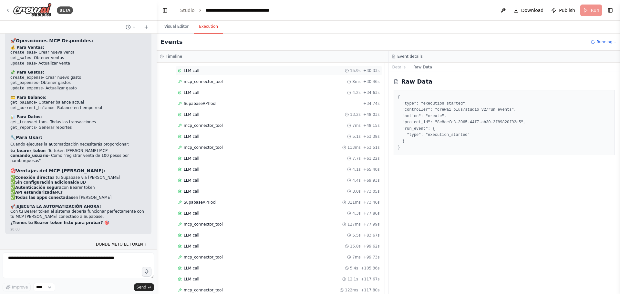
click at [187, 71] on span "LLM call" at bounding box center [191, 70] width 15 height 5
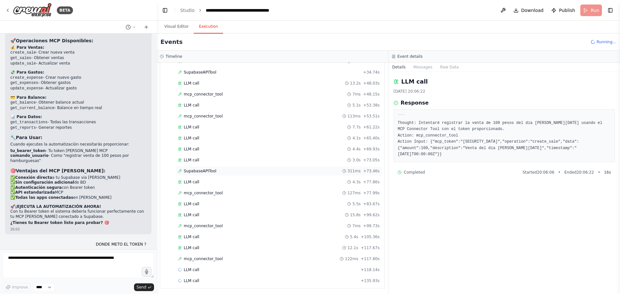
scroll to position [141, 0]
click at [198, 269] on div "LLM call + 118.14s" at bounding box center [279, 268] width 202 height 5
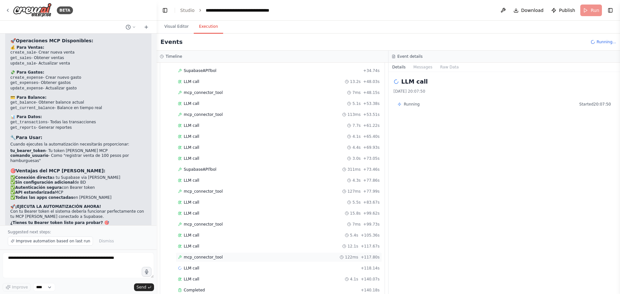
scroll to position [8881, 0]
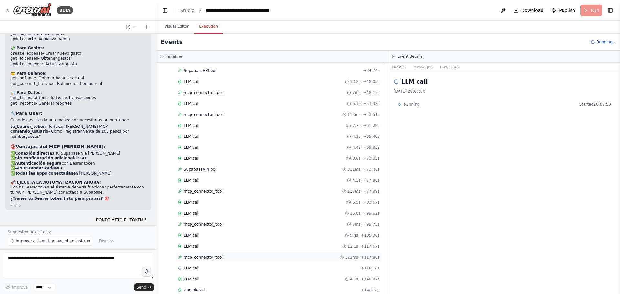
click at [199, 258] on span "mcp_connector_tool" at bounding box center [203, 257] width 39 height 5
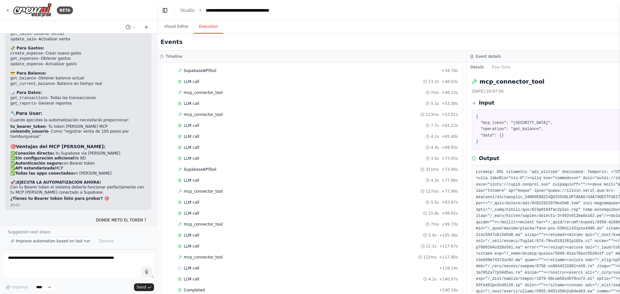
click at [58, 240] on span "Improve automation based on last run" at bounding box center [53, 240] width 74 height 5
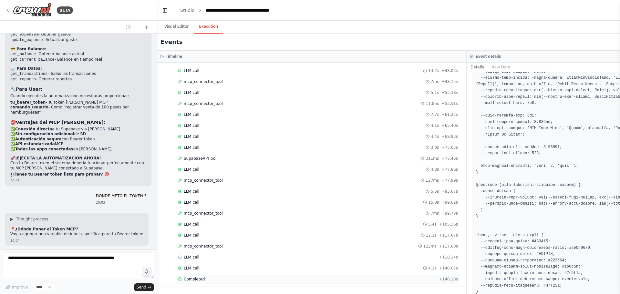
scroll to position [420, 0]
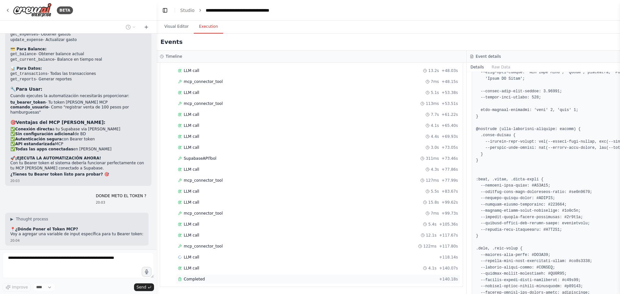
click at [210, 278] on div "Completed" at bounding box center [307, 279] width 258 height 5
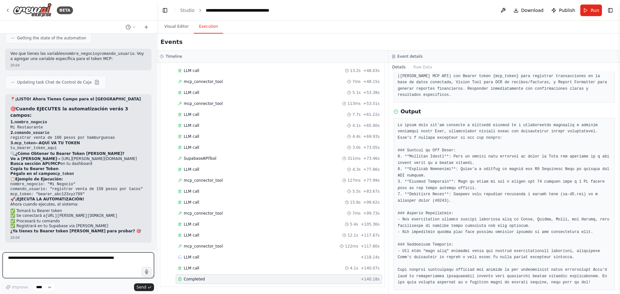
scroll to position [9182, 0]
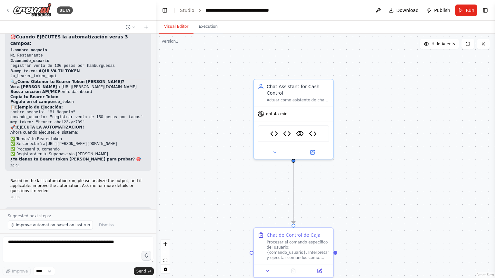
scroll to position [9222, 0]
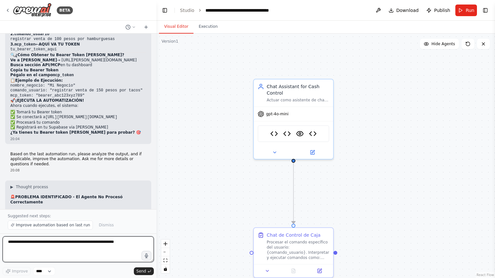
click at [93, 242] on textarea at bounding box center [78, 249] width 151 height 26
type textarea "**********"
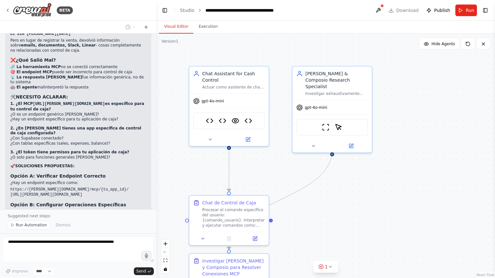
scroll to position [9415, 0]
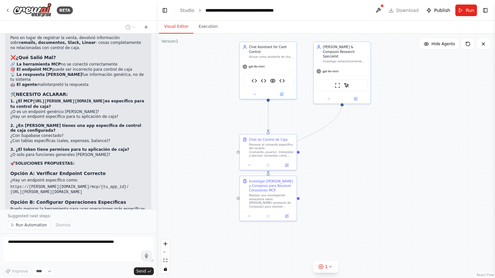
drag, startPoint x: 414, startPoint y: 130, endPoint x: 400, endPoint y: 96, distance: 36.6
click at [400, 96] on div ".deletable-edge-delete-btn { width: 20px; height: 20px; border: 0px solid #ffff…" at bounding box center [326, 156] width 339 height 244
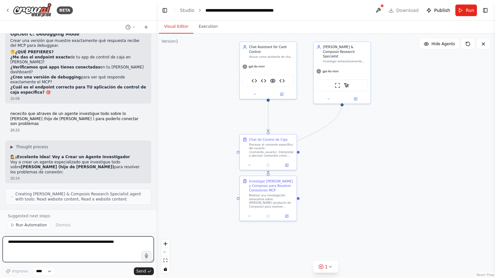
scroll to position [9649, 0]
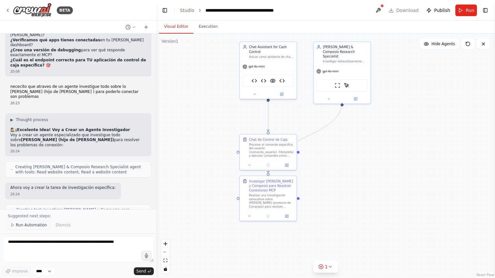
click at [40, 228] on button "Run Automation" at bounding box center [29, 224] width 42 height 9
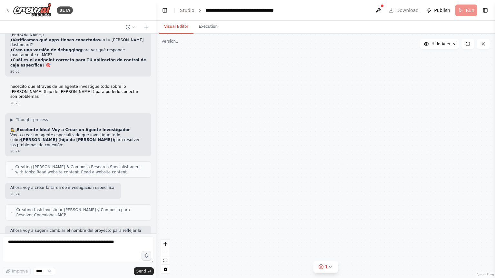
scroll to position [9625, 0]
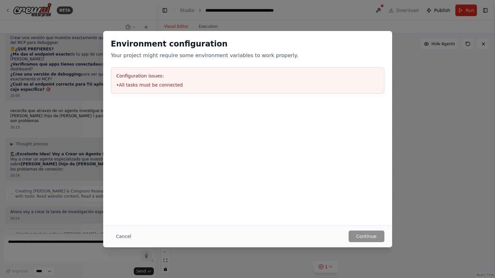
click at [167, 84] on li "• All tasks must be connected" at bounding box center [247, 85] width 263 height 6
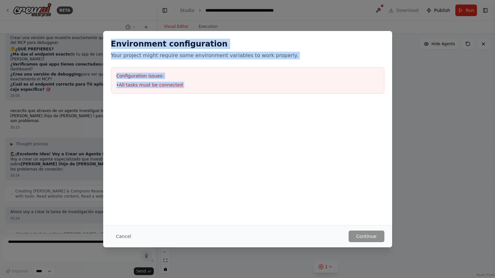
drag, startPoint x: 112, startPoint y: 44, endPoint x: 241, endPoint y: 119, distance: 149.5
click at [241, 119] on div "Environment configuration Your project might require some environment variables…" at bounding box center [247, 98] width 289 height 135
copy div "Environment configuration Your project might require some environment variables…"
click at [127, 236] on button "Cancel" at bounding box center [123, 236] width 25 height 12
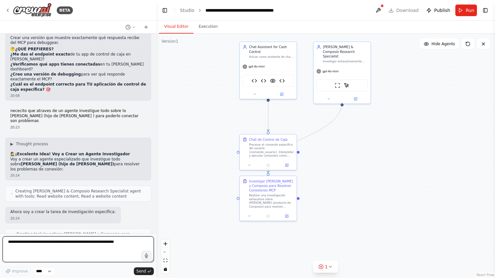
click at [36, 247] on textarea at bounding box center [78, 249] width 151 height 26
paste textarea "**********"
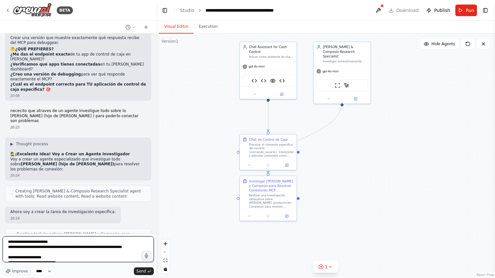
scroll to position [8, 0]
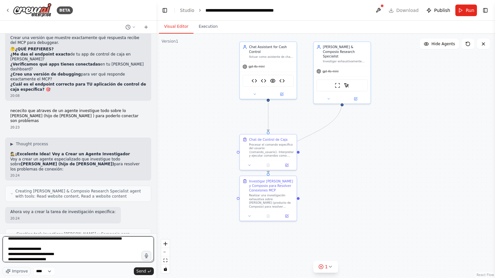
type textarea "**********"
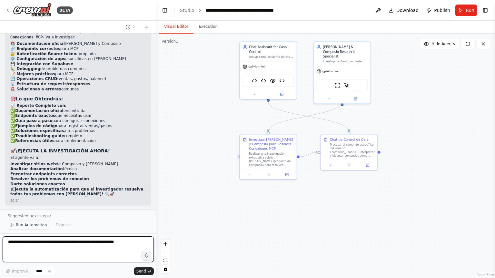
scroll to position [9970, 0]
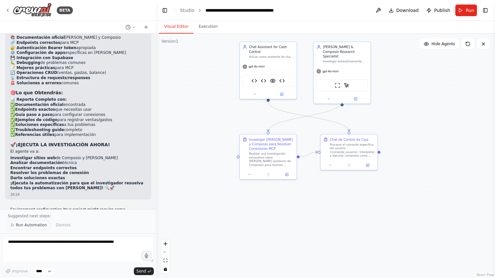
click at [34, 227] on span "Run Automation" at bounding box center [31, 224] width 31 height 5
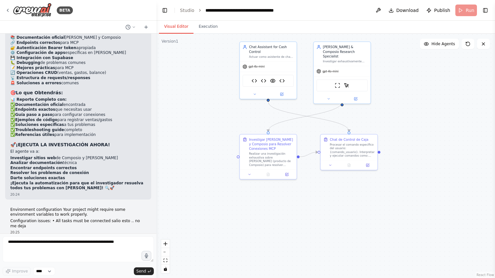
scroll to position [9945, 0]
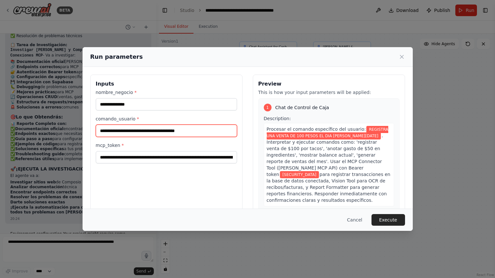
drag, startPoint x: 211, startPoint y: 130, endPoint x: 98, endPoint y: 128, distance: 112.6
click at [98, 128] on input "**********" at bounding box center [166, 131] width 141 height 12
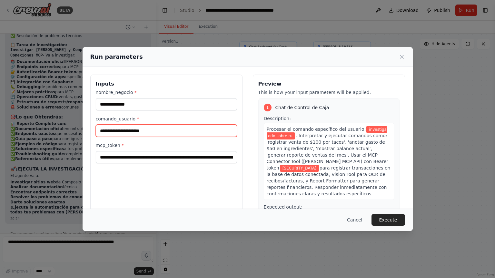
type input "**********"
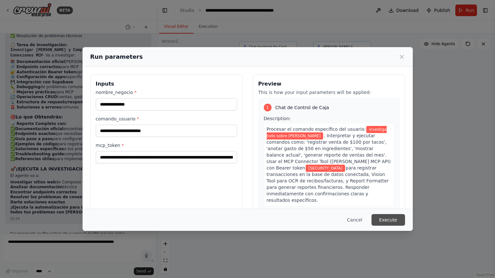
click at [391, 222] on button "Execute" at bounding box center [389, 220] width 34 height 12
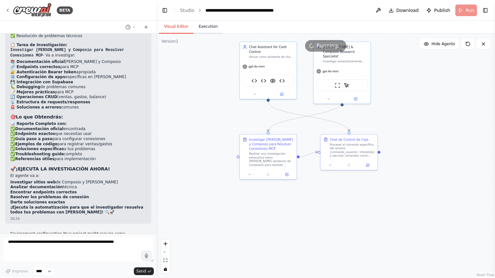
click at [210, 27] on button "Execution" at bounding box center [208, 27] width 29 height 14
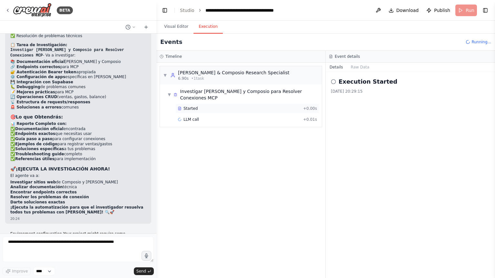
click at [191, 106] on span "Started" at bounding box center [191, 108] width 14 height 5
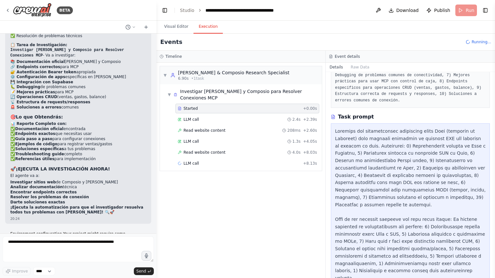
scroll to position [96, 0]
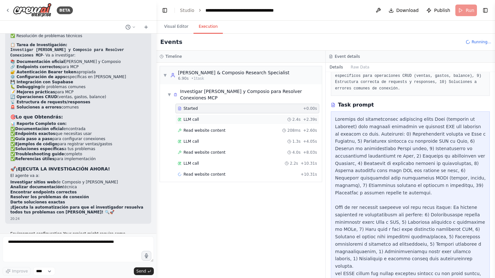
click at [190, 117] on span "LLM call" at bounding box center [191, 119] width 15 height 5
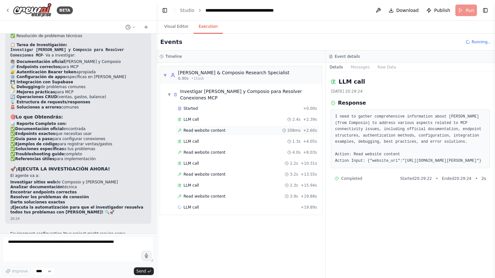
click at [190, 128] on span "Read website content" at bounding box center [205, 130] width 42 height 5
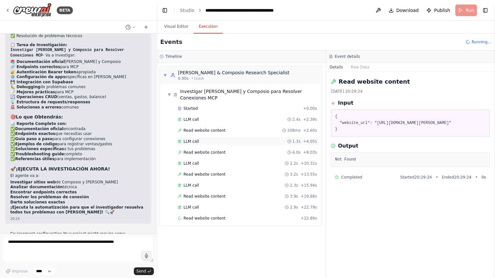
click at [188, 139] on span "LLM call" at bounding box center [191, 141] width 15 height 5
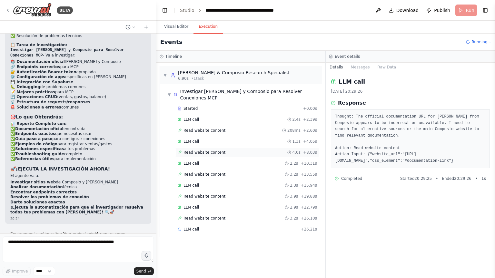
click at [188, 150] on span "Read website content" at bounding box center [205, 152] width 42 height 5
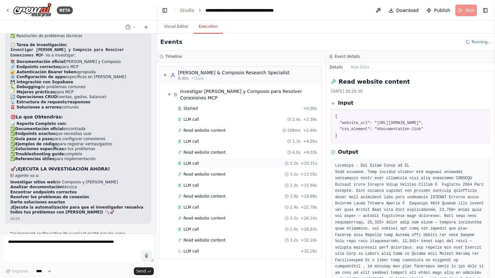
click at [190, 161] on span "LLM call" at bounding box center [191, 163] width 15 height 5
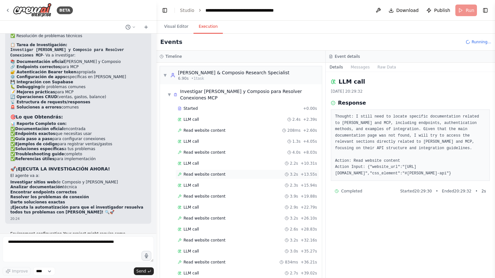
click at [195, 172] on span "Read website content" at bounding box center [205, 174] width 42 height 5
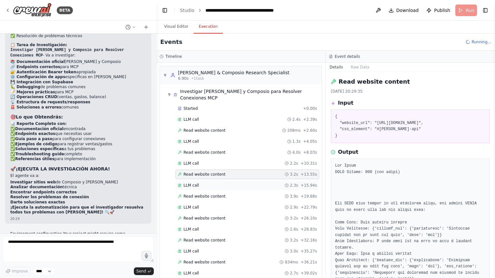
click at [196, 183] on span "LLM call" at bounding box center [191, 185] width 15 height 5
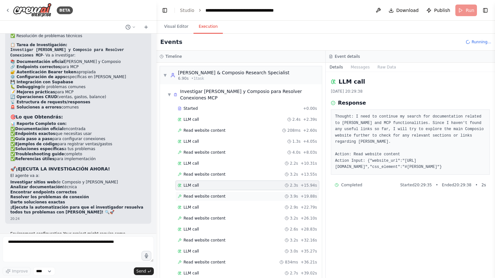
click at [195, 191] on div "Read website content 3.9s + 19.88s" at bounding box center [248, 196] width 144 height 10
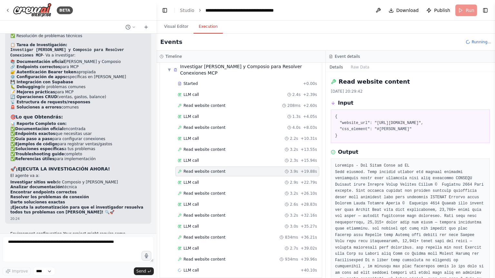
scroll to position [25, 0]
click at [196, 178] on div "LLM call 2.9s + 22.79s" at bounding box center [248, 182] width 144 height 10
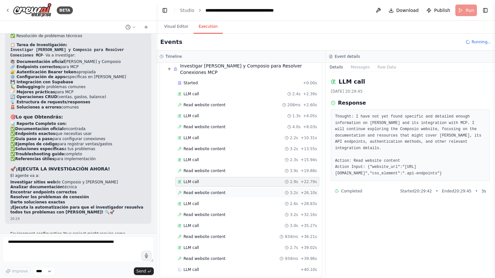
click at [197, 188] on div "Read website content 3.2s + 26.10s" at bounding box center [248, 193] width 144 height 10
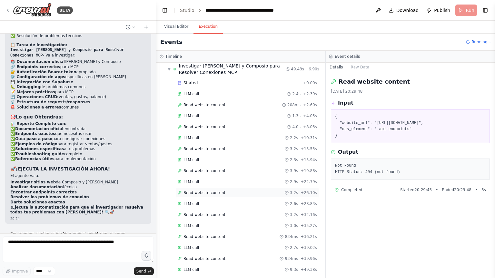
click at [203, 192] on span "Read website content" at bounding box center [205, 192] width 42 height 5
click at [203, 205] on div "LLM call 2.6s + 28.83s" at bounding box center [247, 203] width 139 height 5
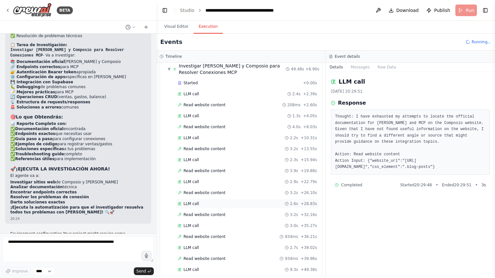
click at [193, 203] on span "LLM call" at bounding box center [191, 203] width 15 height 5
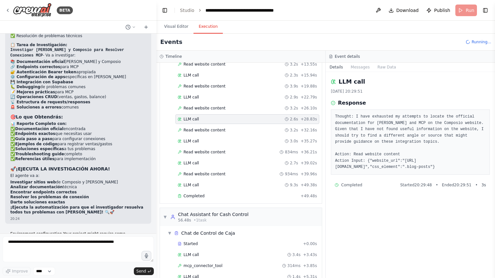
scroll to position [146, 0]
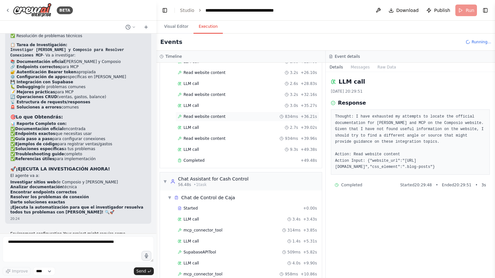
click at [196, 117] on span "Read website content" at bounding box center [205, 116] width 42 height 5
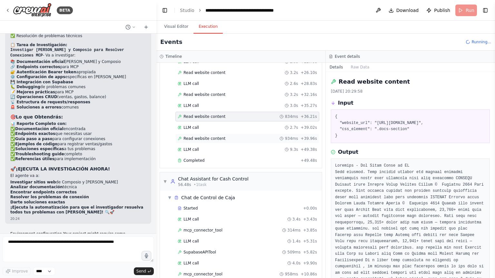
click at [195, 137] on span "Read website content" at bounding box center [205, 138] width 42 height 5
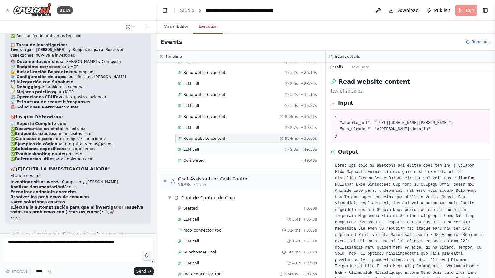
click at [189, 151] on span "LLM call" at bounding box center [191, 149] width 15 height 5
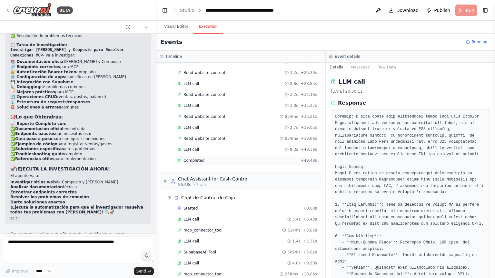
click at [199, 160] on span "Completed" at bounding box center [194, 160] width 21 height 5
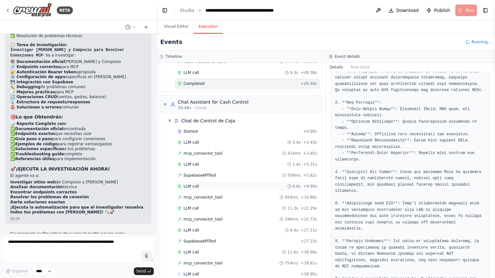
scroll to position [233, 0]
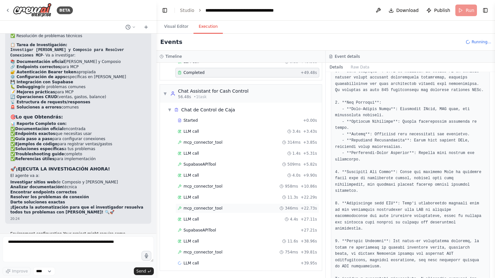
click at [218, 206] on div "mcp_connector_tool 346ms + 22.73s" at bounding box center [247, 208] width 139 height 5
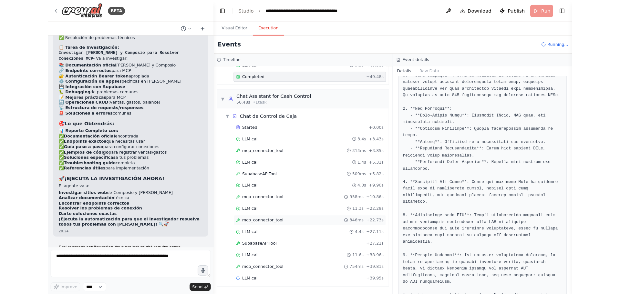
scroll to position [227, 0]
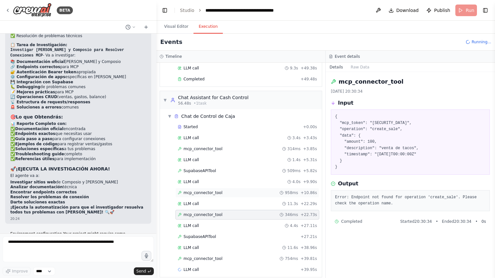
click at [188, 190] on span "mcp_connector_tool" at bounding box center [203, 192] width 39 height 5
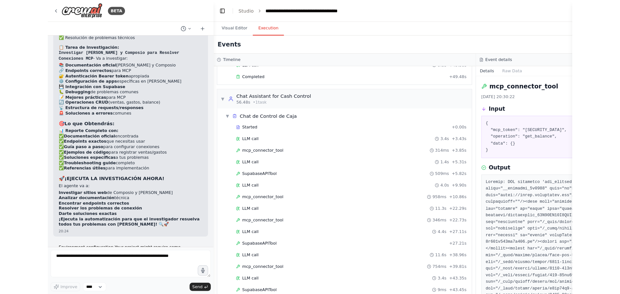
scroll to position [9929, 0]
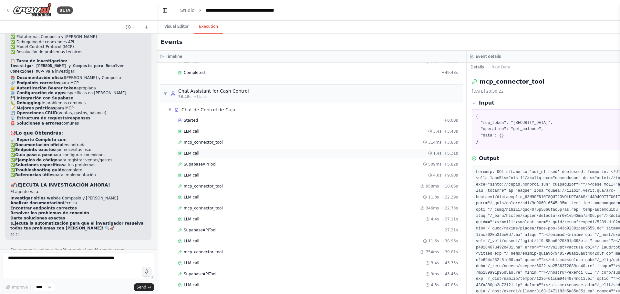
click at [358, 152] on div "LLM call 1.4s + 5.31s" at bounding box center [318, 153] width 280 height 5
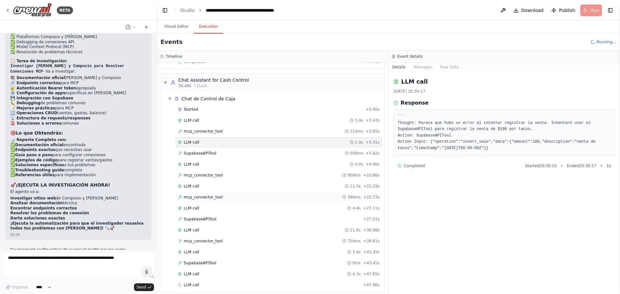
scroll to position [244, 0]
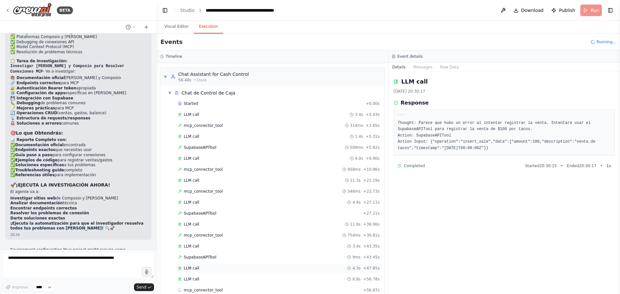
click at [197, 270] on span "LLM call" at bounding box center [191, 268] width 15 height 5
click at [202, 258] on span "SupabaseAPITool" at bounding box center [200, 257] width 33 height 5
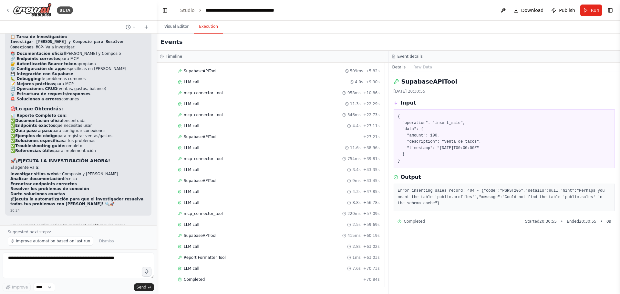
scroll to position [320, 0]
click at [200, 279] on span "Completed" at bounding box center [194, 279] width 21 height 5
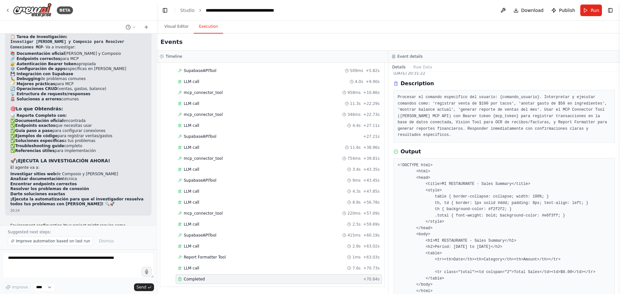
scroll to position [27, 0]
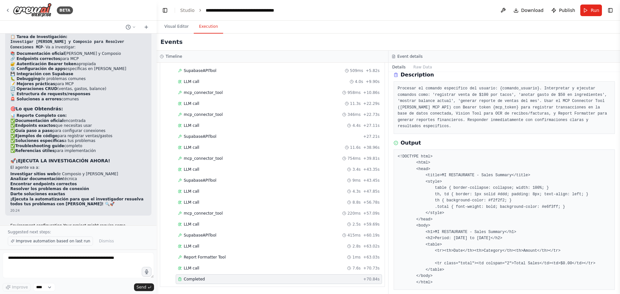
click at [42, 242] on span "Improve automation based on last run" at bounding box center [53, 240] width 74 height 5
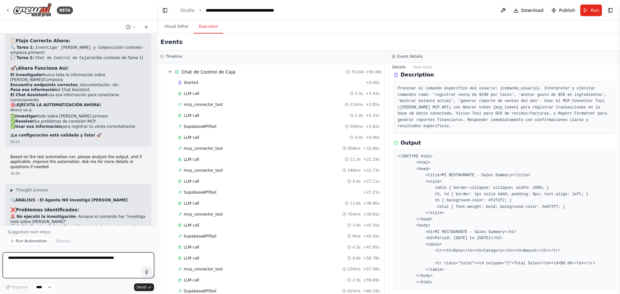
scroll to position [10362, 0]
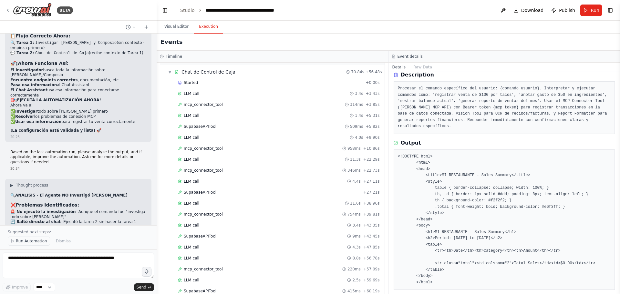
click at [36, 243] on span "Run Automation" at bounding box center [31, 240] width 31 height 5
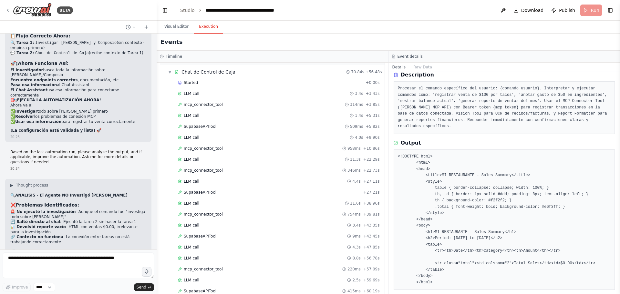
scroll to position [10338, 0]
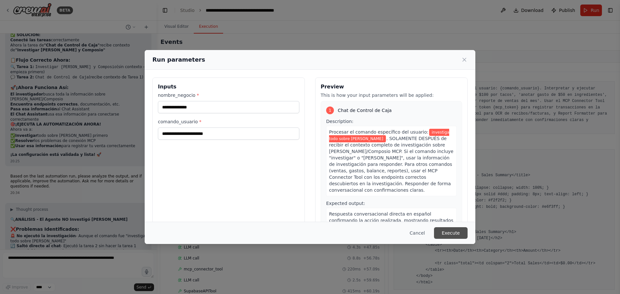
click at [458, 235] on button "Execute" at bounding box center [451, 233] width 34 height 12
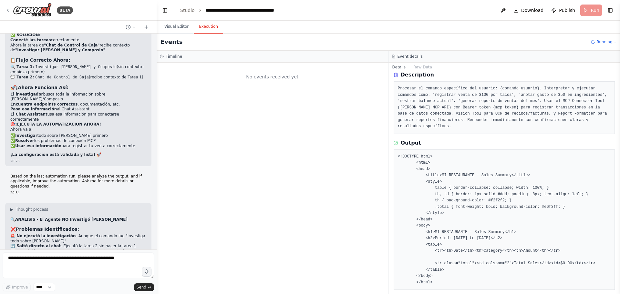
scroll to position [0, 0]
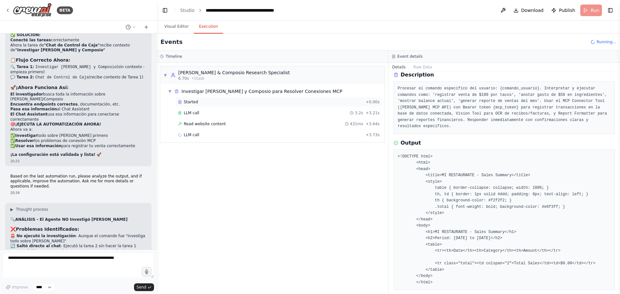
click at [195, 100] on span "Started" at bounding box center [191, 101] width 14 height 5
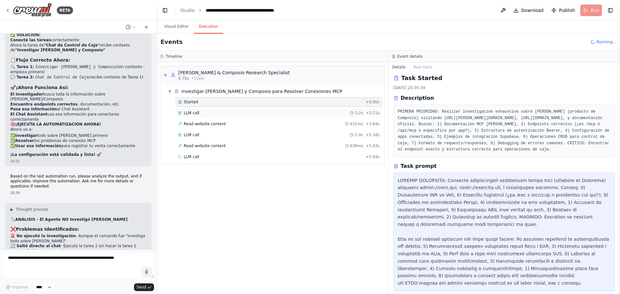
click at [191, 116] on div "LLM call 3.2s + 3.21s" at bounding box center [279, 113] width 206 height 10
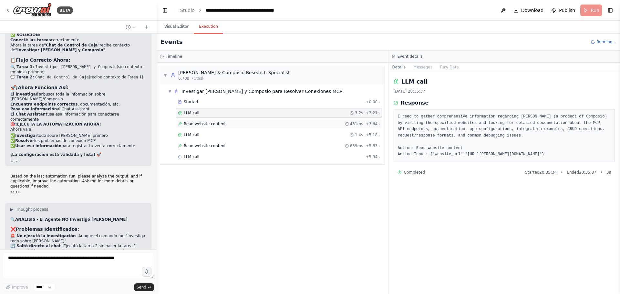
click at [193, 124] on span "Read website content" at bounding box center [205, 123] width 42 height 5
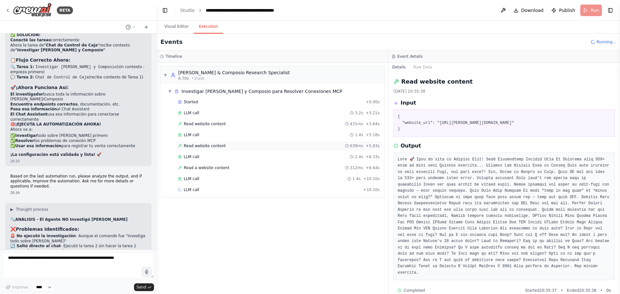
click at [199, 147] on span "Read website content" at bounding box center [205, 145] width 42 height 5
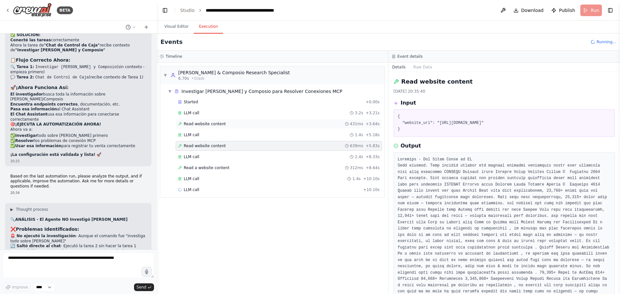
click at [204, 124] on span "Read website content" at bounding box center [205, 123] width 42 height 5
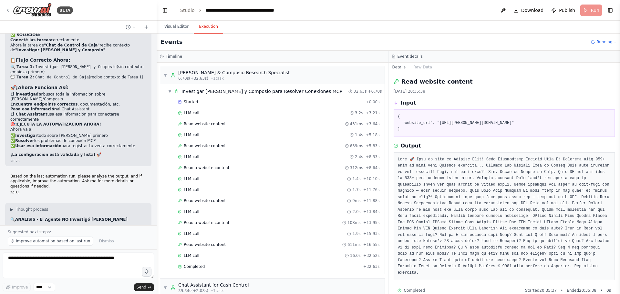
scroll to position [10362, 0]
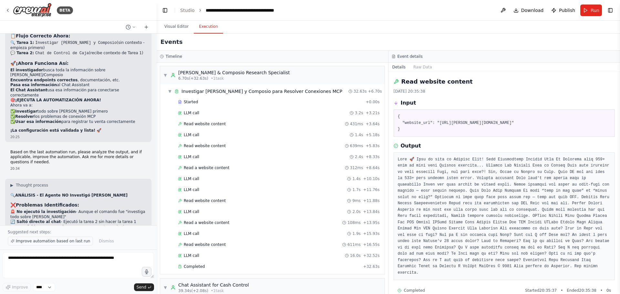
click at [51, 241] on span "Improve automation based on last run" at bounding box center [53, 240] width 74 height 5
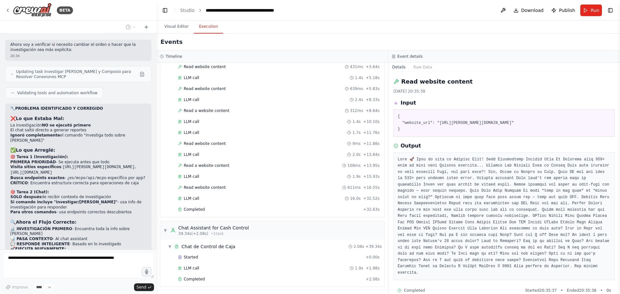
scroll to position [10647, 0]
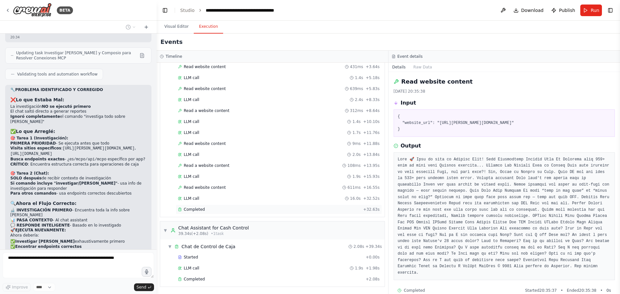
click at [193, 210] on span "Completed" at bounding box center [194, 209] width 21 height 5
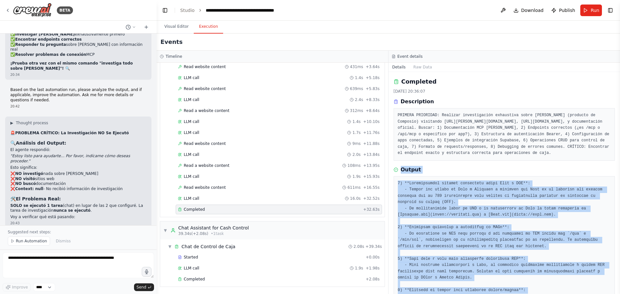
scroll to position [203, 0]
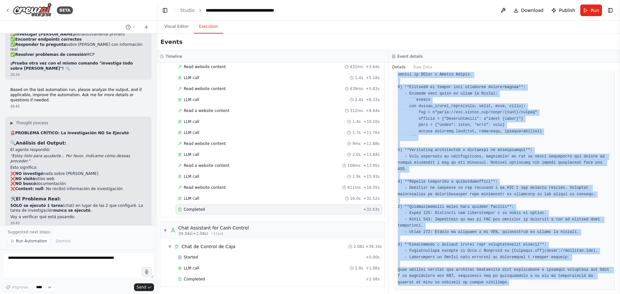
drag, startPoint x: 401, startPoint y: 170, endPoint x: 472, endPoint y: 282, distance: 132.8
click at [472, 282] on div "Output" at bounding box center [503, 126] width 221 height 327
copy div "Output 1) **Documentación oficial encontrada sobre Rube y MCP**: - Visité los s…"
click at [35, 257] on textarea at bounding box center [78, 265] width 151 height 26
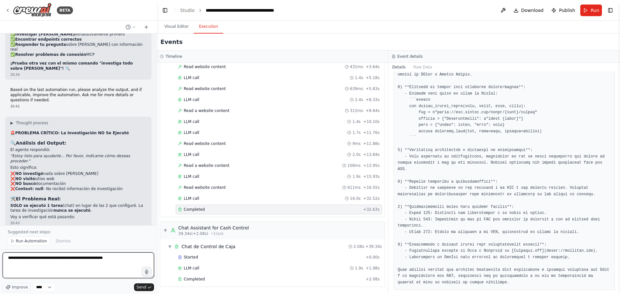
click at [116, 256] on textarea "**********" at bounding box center [78, 265] width 151 height 26
paste textarea "**********"
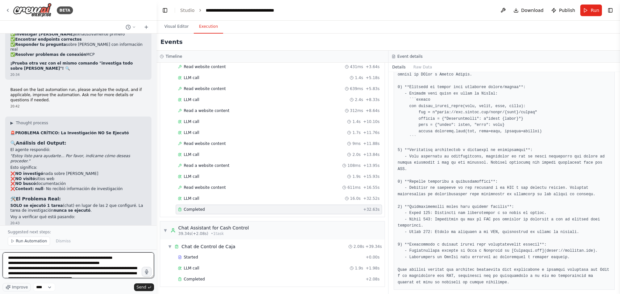
scroll to position [277, 0]
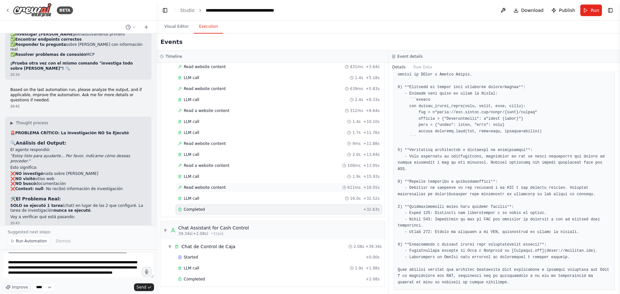
click at [199, 187] on span "Read website content" at bounding box center [205, 187] width 42 height 5
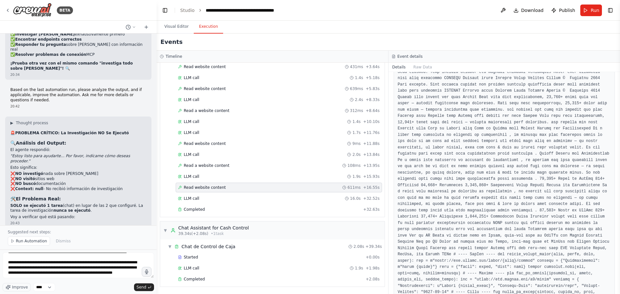
scroll to position [107, 0]
click at [195, 177] on span "LLM call" at bounding box center [191, 176] width 15 height 5
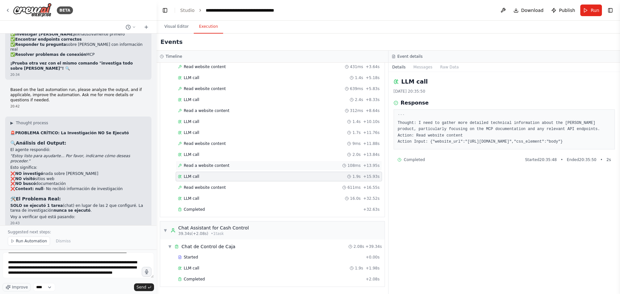
click at [197, 166] on span "Read a website content" at bounding box center [206, 165] width 45 height 5
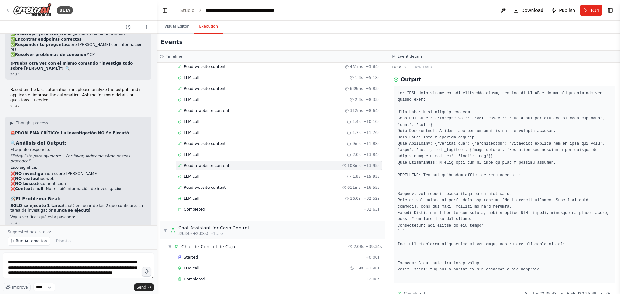
scroll to position [105, 0]
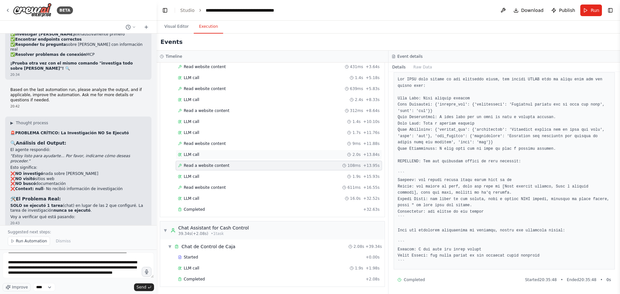
click at [193, 155] on span "LLM call" at bounding box center [191, 154] width 15 height 5
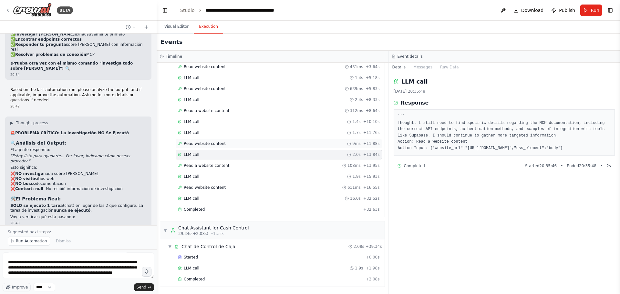
click at [199, 142] on span "Read website content" at bounding box center [205, 143] width 42 height 5
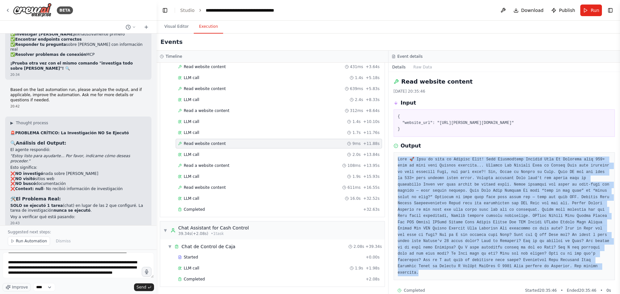
drag, startPoint x: 398, startPoint y: 159, endPoint x: 558, endPoint y: 258, distance: 188.6
click at [500, 258] on pre at bounding box center [504, 217] width 213 height 120
copy pre "Rube 🚀 Rube is live on Product Hunt! Home Marketplace Install Rube Do Anything …"
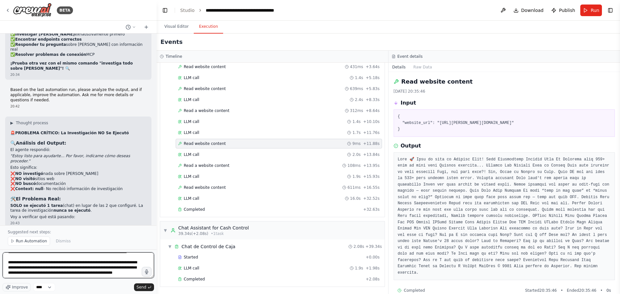
click at [49, 278] on textarea at bounding box center [78, 265] width 151 height 26
paste textarea "**********"
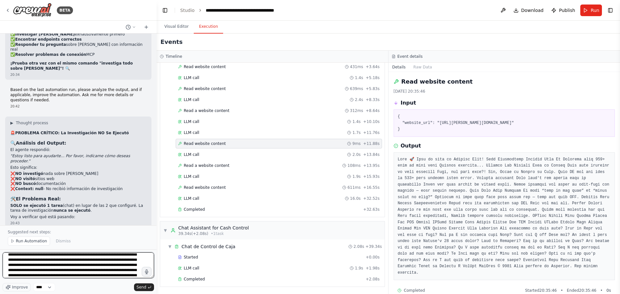
scroll to position [396, 0]
click at [200, 112] on span "Read a website content" at bounding box center [206, 110] width 45 height 5
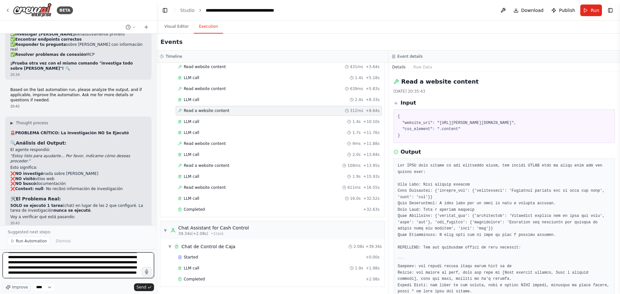
click at [128, 276] on textarea at bounding box center [78, 265] width 151 height 26
type textarea "**********"
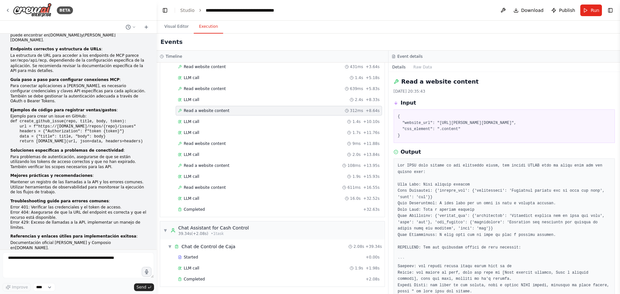
scroll to position [11458, 0]
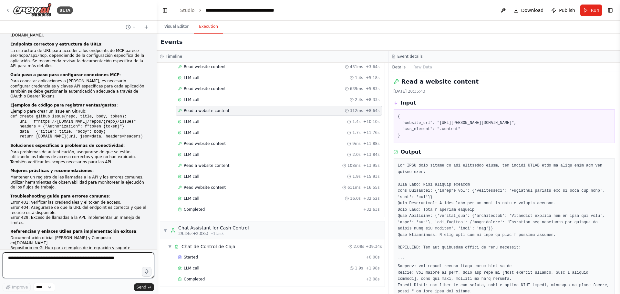
click at [69, 262] on textarea at bounding box center [78, 265] width 151 height 26
type textarea "**********"
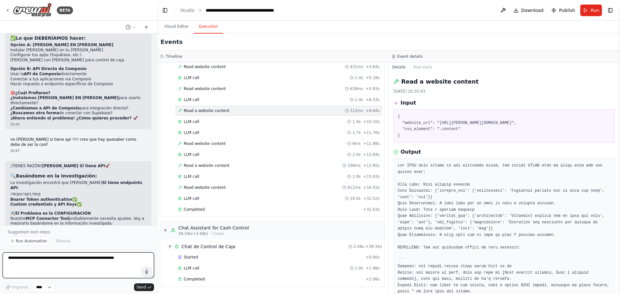
scroll to position [12002, 0]
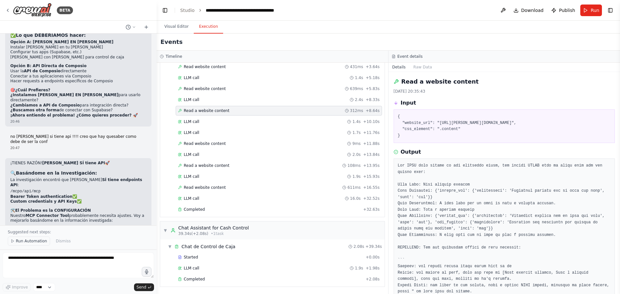
click at [43, 240] on span "Run Automation" at bounding box center [31, 240] width 31 height 5
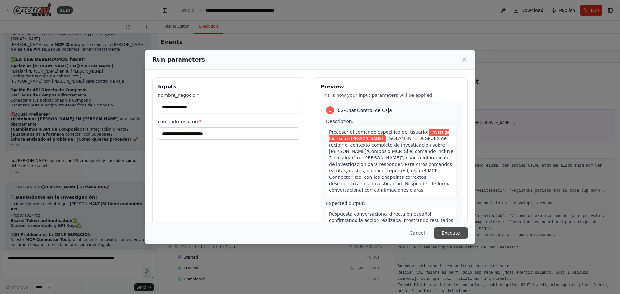
click at [445, 233] on button "Execute" at bounding box center [451, 233] width 34 height 12
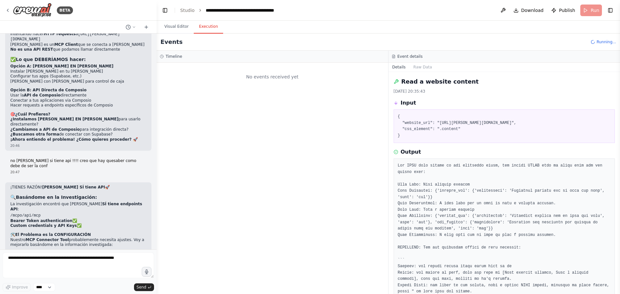
scroll to position [0, 0]
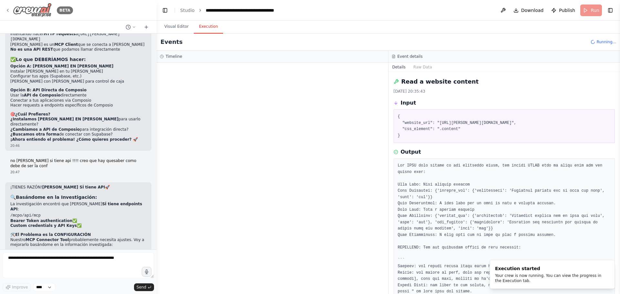
click at [7, 10] on icon at bounding box center [7, 10] width 5 height 5
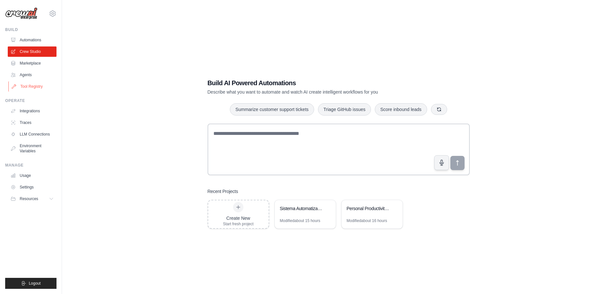
click at [28, 85] on link "Tool Registry" at bounding box center [32, 86] width 49 height 10
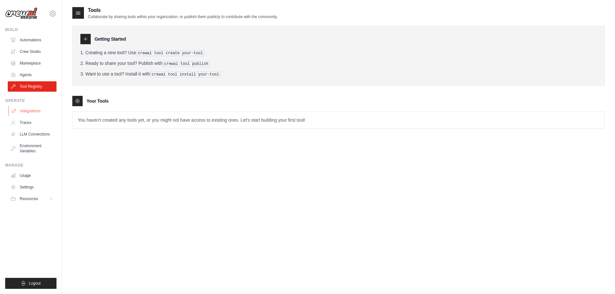
click at [34, 110] on link "Integrations" at bounding box center [32, 111] width 49 height 10
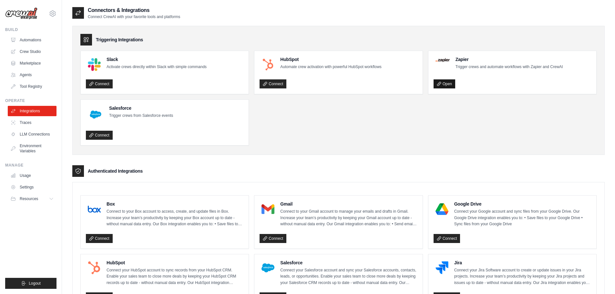
click at [444, 84] on link "Open" at bounding box center [444, 83] width 22 height 9
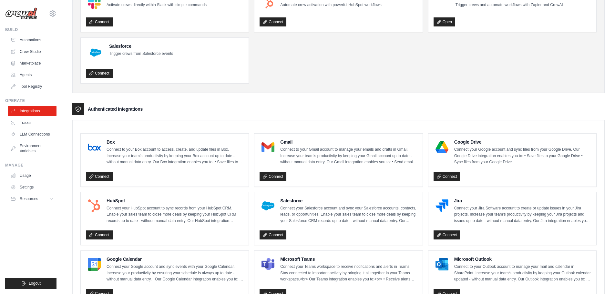
scroll to position [96, 0]
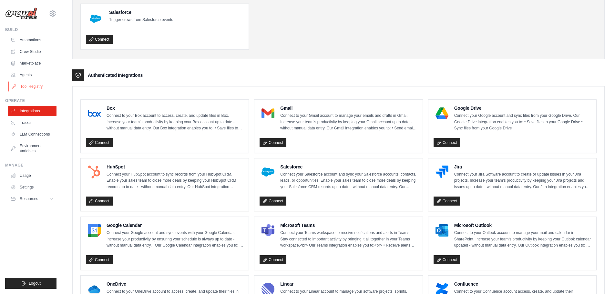
click at [29, 89] on link "Tool Registry" at bounding box center [32, 86] width 49 height 10
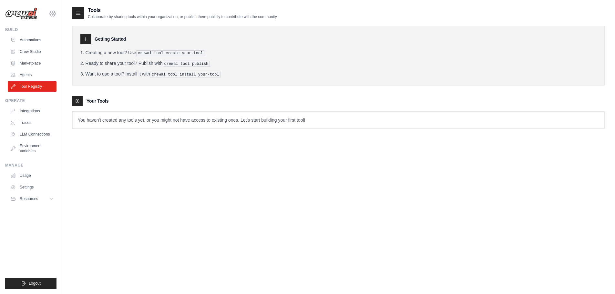
click at [49, 13] on icon at bounding box center [53, 14] width 8 height 8
click at [54, 13] on icon at bounding box center [53, 14] width 8 height 8
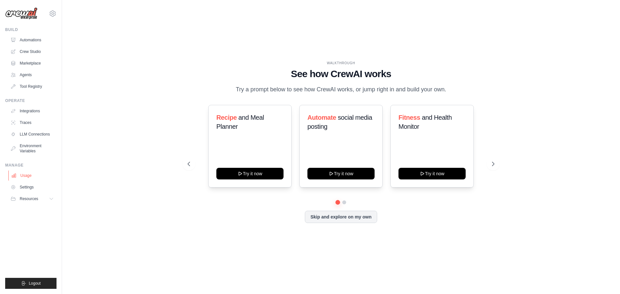
click at [28, 176] on link "Usage" at bounding box center [32, 175] width 49 height 10
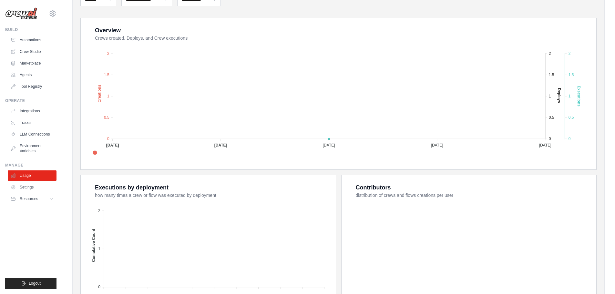
scroll to position [94, 0]
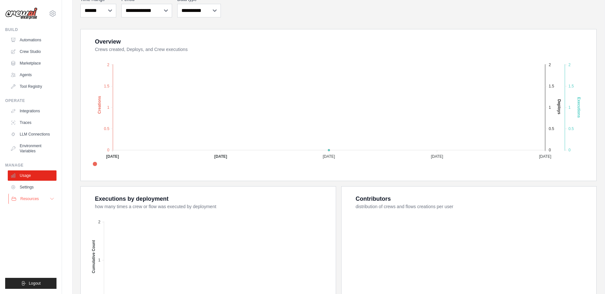
click at [43, 204] on button "Resources" at bounding box center [32, 199] width 49 height 10
click at [31, 186] on link "Settings" at bounding box center [32, 187] width 49 height 10
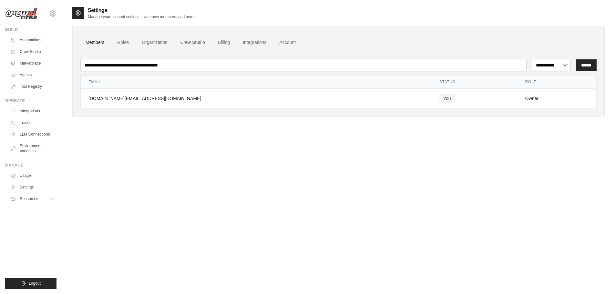
click at [189, 42] on link "Crew Studio" at bounding box center [192, 42] width 35 height 17
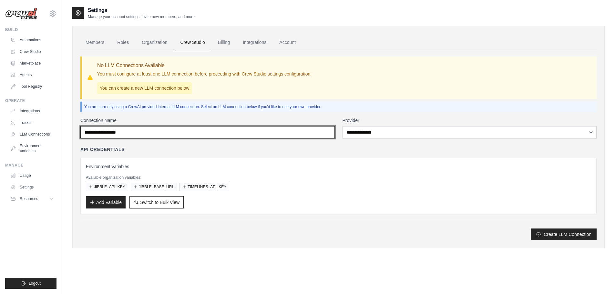
click at [103, 134] on input "Connection Name" at bounding box center [207, 132] width 254 height 12
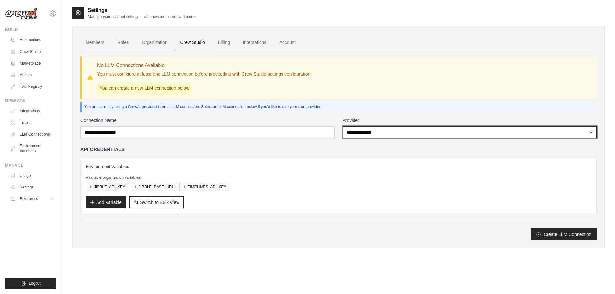
click at [429, 136] on select "**********" at bounding box center [469, 132] width 254 height 12
select select "******"
click at [342, 126] on select "**********" at bounding box center [469, 132] width 254 height 12
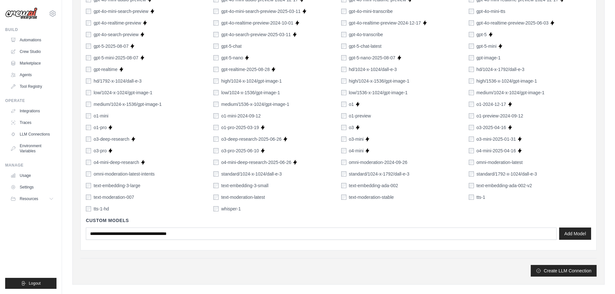
scroll to position [424, 0]
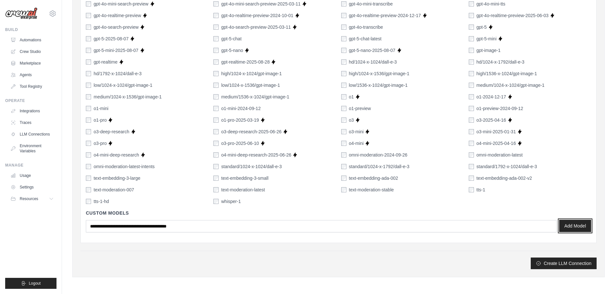
click at [581, 225] on button "Add Model" at bounding box center [575, 226] width 32 height 12
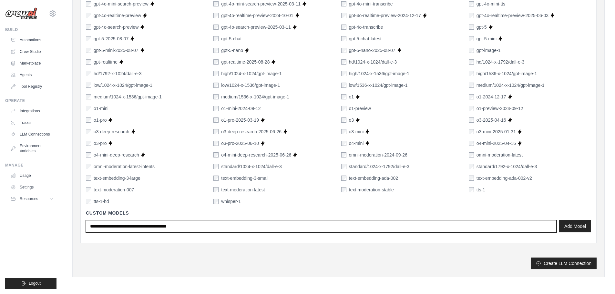
click at [207, 227] on input "text" at bounding box center [321, 226] width 470 height 12
type input "*****"
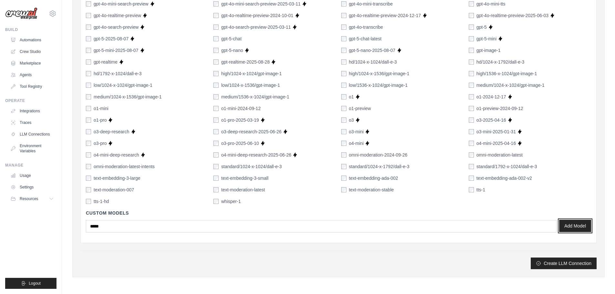
click at [580, 227] on button "Add Model" at bounding box center [575, 226] width 32 height 12
click at [556, 266] on button "Create LLM Connection" at bounding box center [564, 263] width 66 height 12
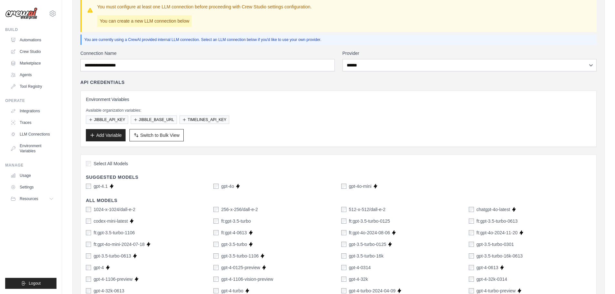
scroll to position [66, 0]
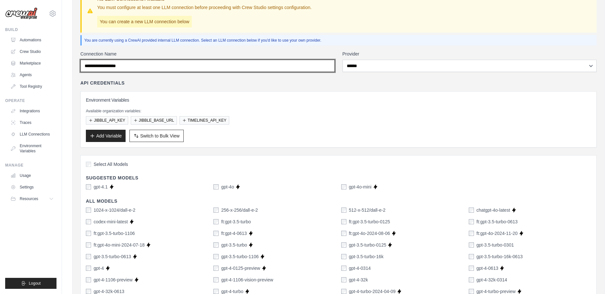
drag, startPoint x: 221, startPoint y: 66, endPoint x: 124, endPoint y: 56, distance: 98.3
click at [120, 56] on div "Connection Name" at bounding box center [207, 61] width 254 height 21
click at [143, 67] on input "Connection Name" at bounding box center [207, 66] width 254 height 12
type input "*****"
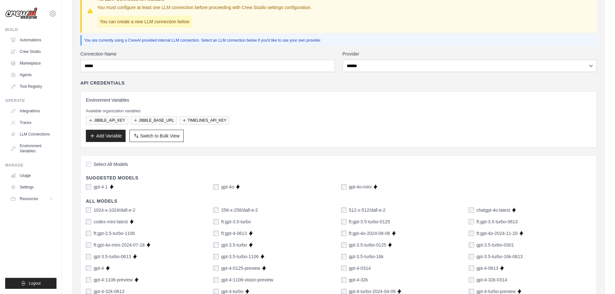
click at [274, 99] on h3 "Environment Variables" at bounding box center [338, 100] width 505 height 6
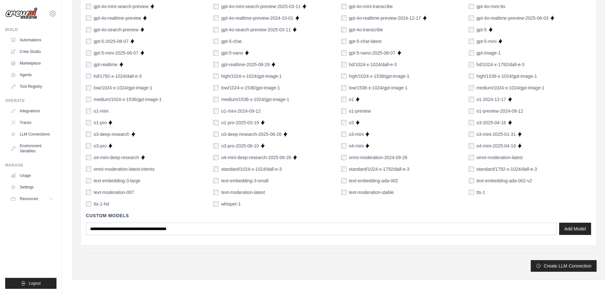
scroll to position [424, 0]
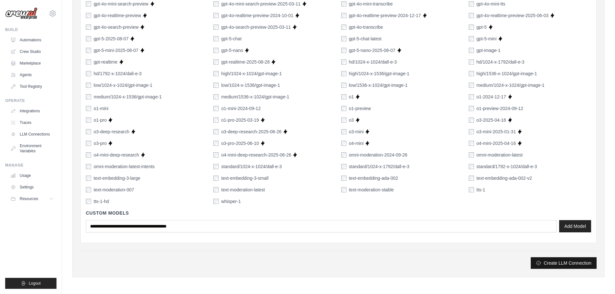
click at [560, 266] on button "Create LLM Connection" at bounding box center [564, 263] width 66 height 12
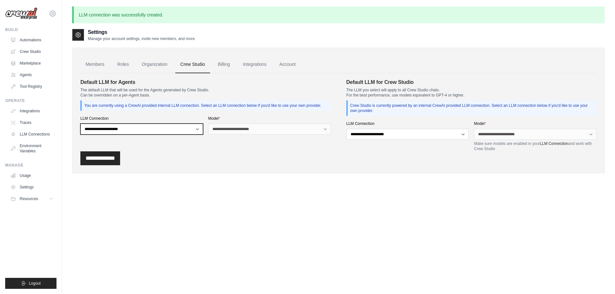
click at [177, 128] on select "**********" at bounding box center [141, 129] width 123 height 11
select select "******"
click at [80, 124] on select "**********" at bounding box center [141, 129] width 123 height 11
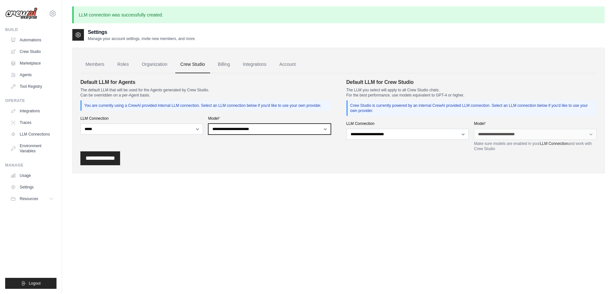
click at [256, 131] on select "**********" at bounding box center [269, 129] width 123 height 11
select select "*****"
click at [208, 124] on select "**********" at bounding box center [269, 129] width 123 height 11
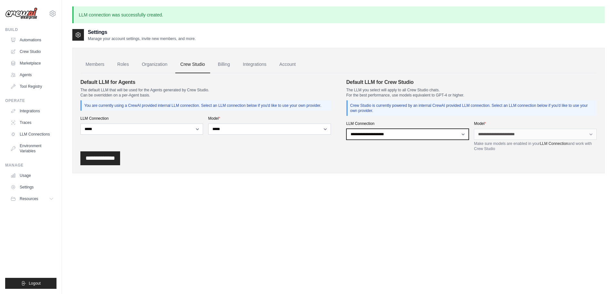
click at [440, 134] on select "**********" at bounding box center [407, 134] width 123 height 11
select select "******"
click at [346, 129] on select "**********" at bounding box center [407, 134] width 123 height 11
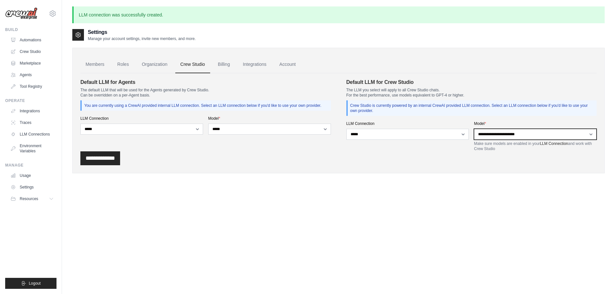
click at [498, 133] on select "**********" at bounding box center [535, 134] width 123 height 11
select select "*****"
click at [474, 129] on select "**********" at bounding box center [535, 134] width 123 height 11
click at [103, 162] on input "**********" at bounding box center [100, 158] width 40 height 14
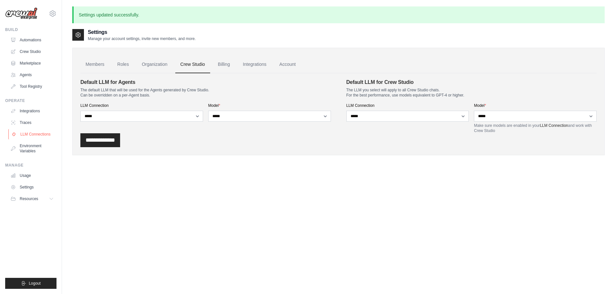
click at [34, 134] on link "LLM Connections" at bounding box center [32, 134] width 49 height 10
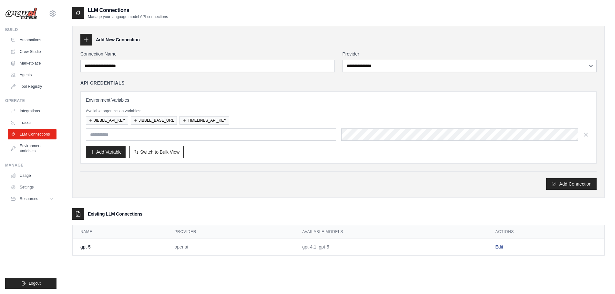
click at [502, 247] on link "Edit" at bounding box center [499, 246] width 8 height 5
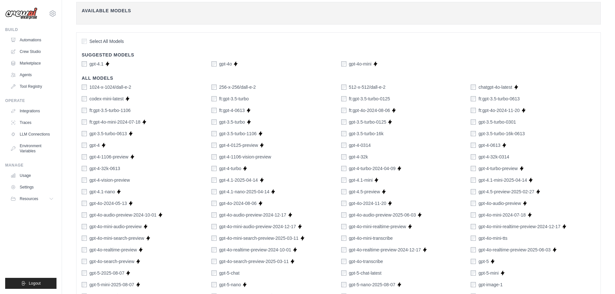
scroll to position [140, 0]
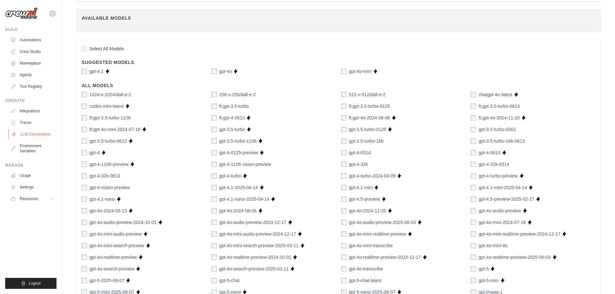
click at [30, 135] on link "LLM Connections" at bounding box center [32, 134] width 49 height 10
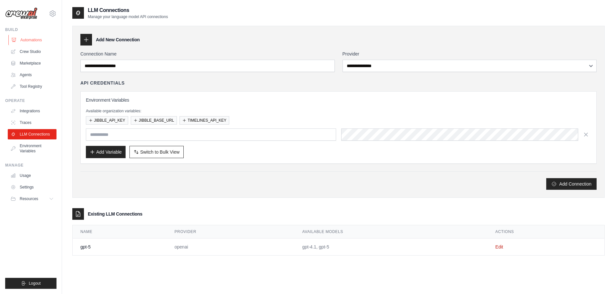
click at [33, 39] on link "Automations" at bounding box center [32, 40] width 49 height 10
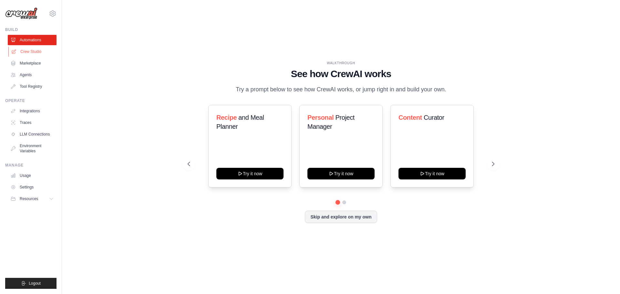
click at [31, 51] on link "Crew Studio" at bounding box center [32, 51] width 49 height 10
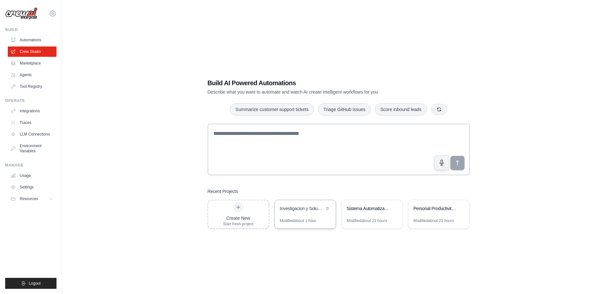
click at [307, 218] on div "Modified about 1 hour" at bounding box center [298, 220] width 36 height 5
drag, startPoint x: 32, startPoint y: 80, endPoint x: 32, endPoint y: 84, distance: 4.2
click at [32, 83] on ul "Automations Crew Studio Marketplace Agents Tool Registry" at bounding box center [32, 63] width 49 height 57
click at [32, 86] on link "Tool Registry" at bounding box center [32, 86] width 49 height 10
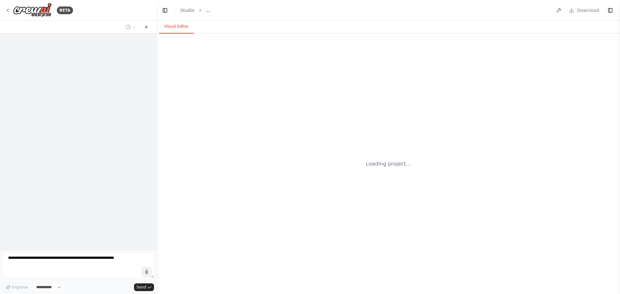
select select "****"
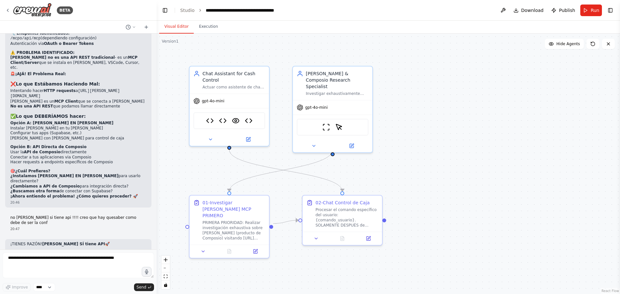
scroll to position [11978, 0]
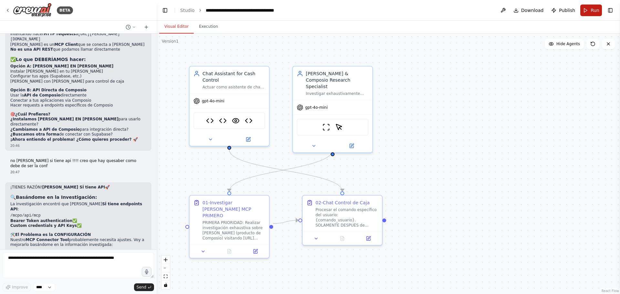
click at [595, 11] on span "Run" at bounding box center [594, 10] width 9 height 6
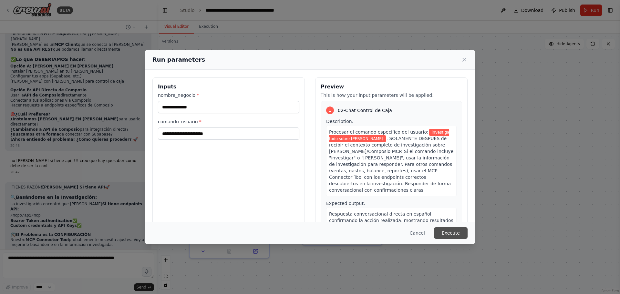
click at [452, 233] on button "Execute" at bounding box center [451, 233] width 34 height 12
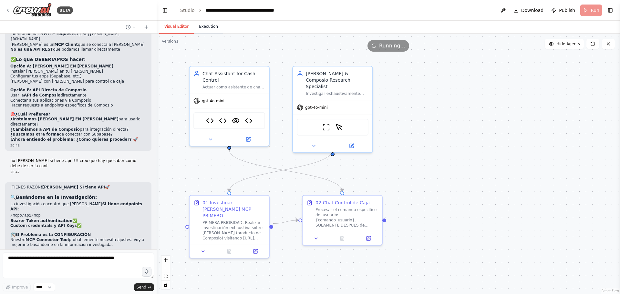
click at [205, 29] on button "Execution" at bounding box center [208, 27] width 29 height 14
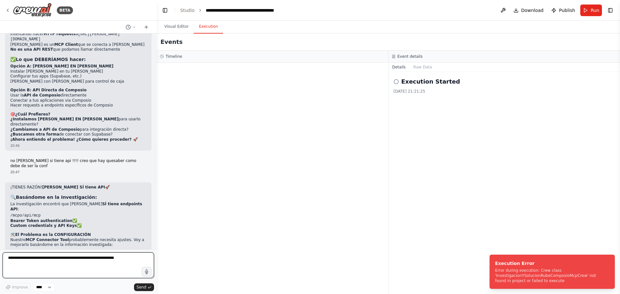
click at [60, 265] on textarea at bounding box center [78, 265] width 151 height 26
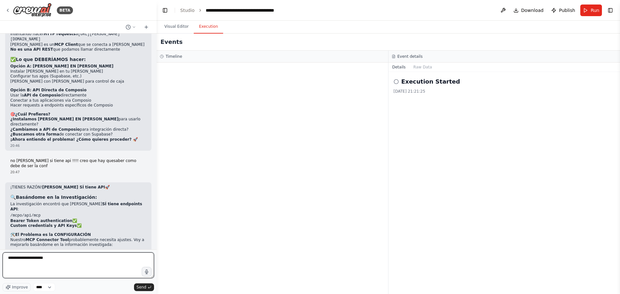
type textarea "**********"
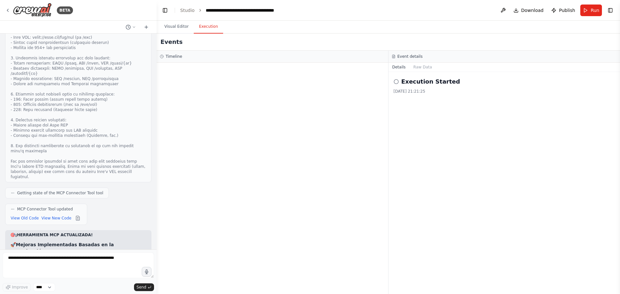
scroll to position [12239, 0]
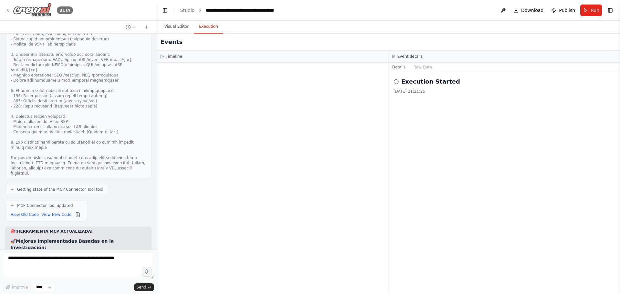
click at [9, 12] on icon at bounding box center [7, 10] width 5 height 5
